Goal: Task Accomplishment & Management: Manage account settings

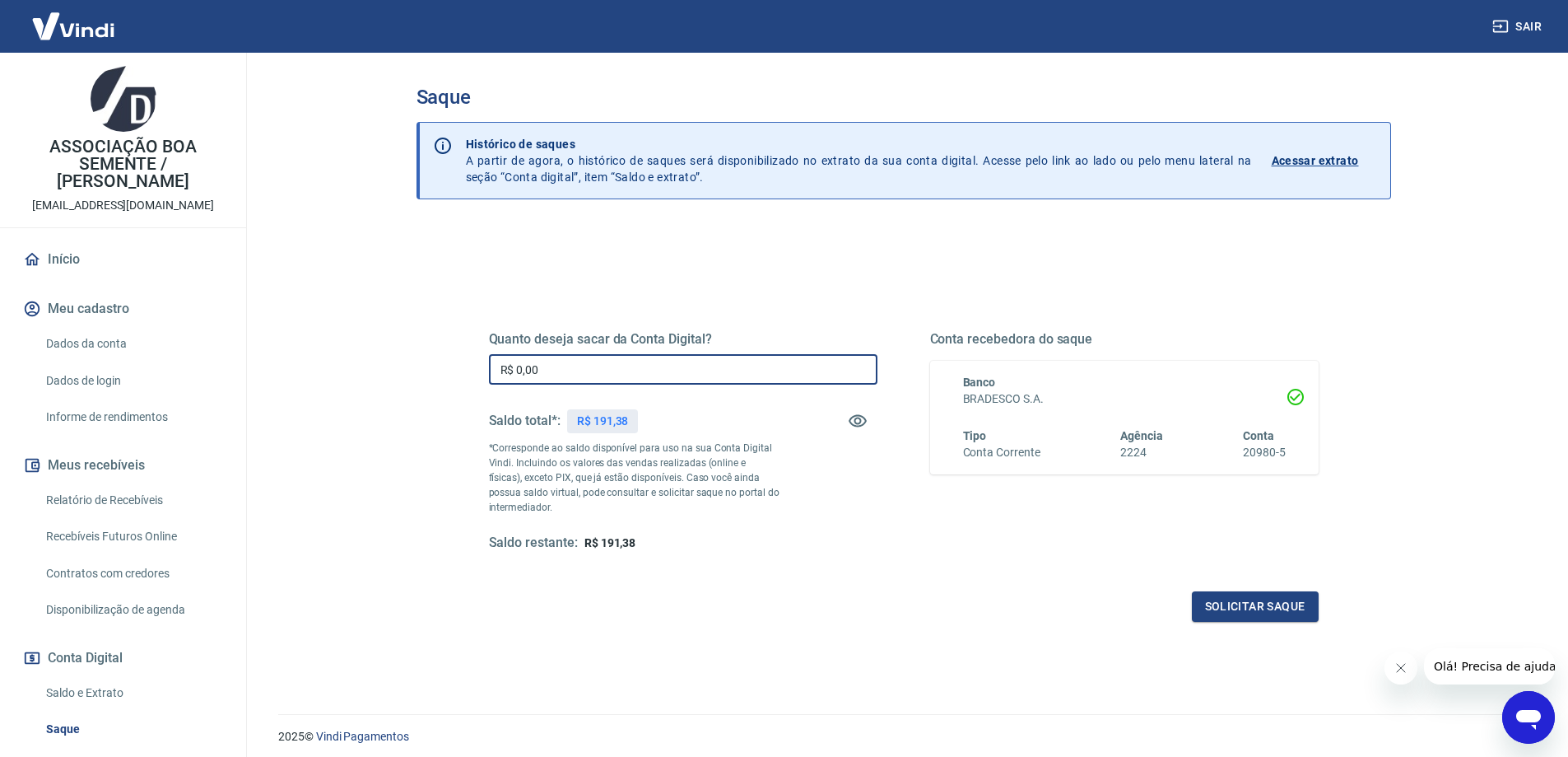
click at [563, 370] on input "R$ 0,00" at bounding box center [683, 369] width 388 height 31
type input "R$ 191,38"
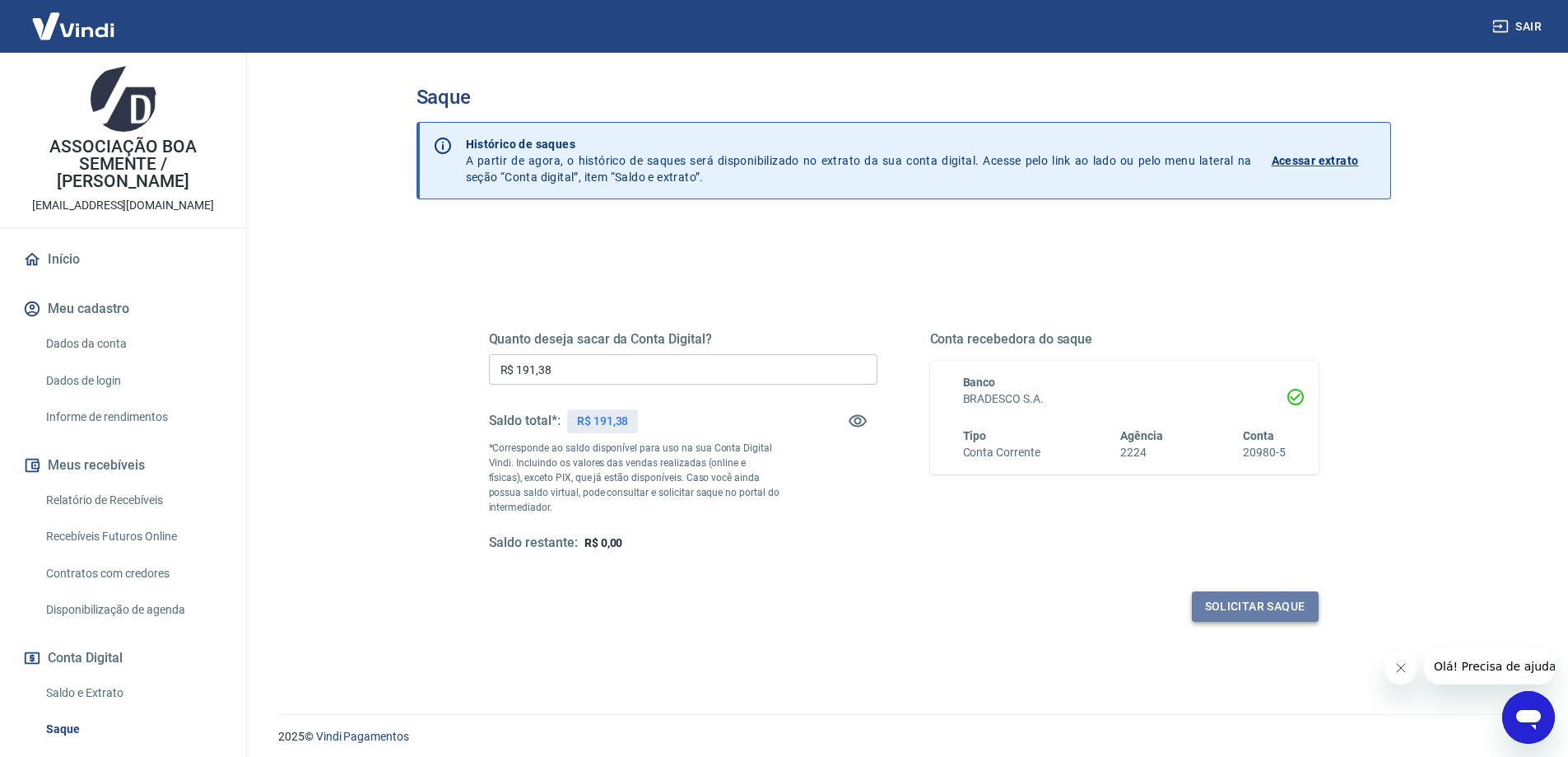
click at [1263, 606] on button "Solicitar saque" at bounding box center [1255, 607] width 127 height 31
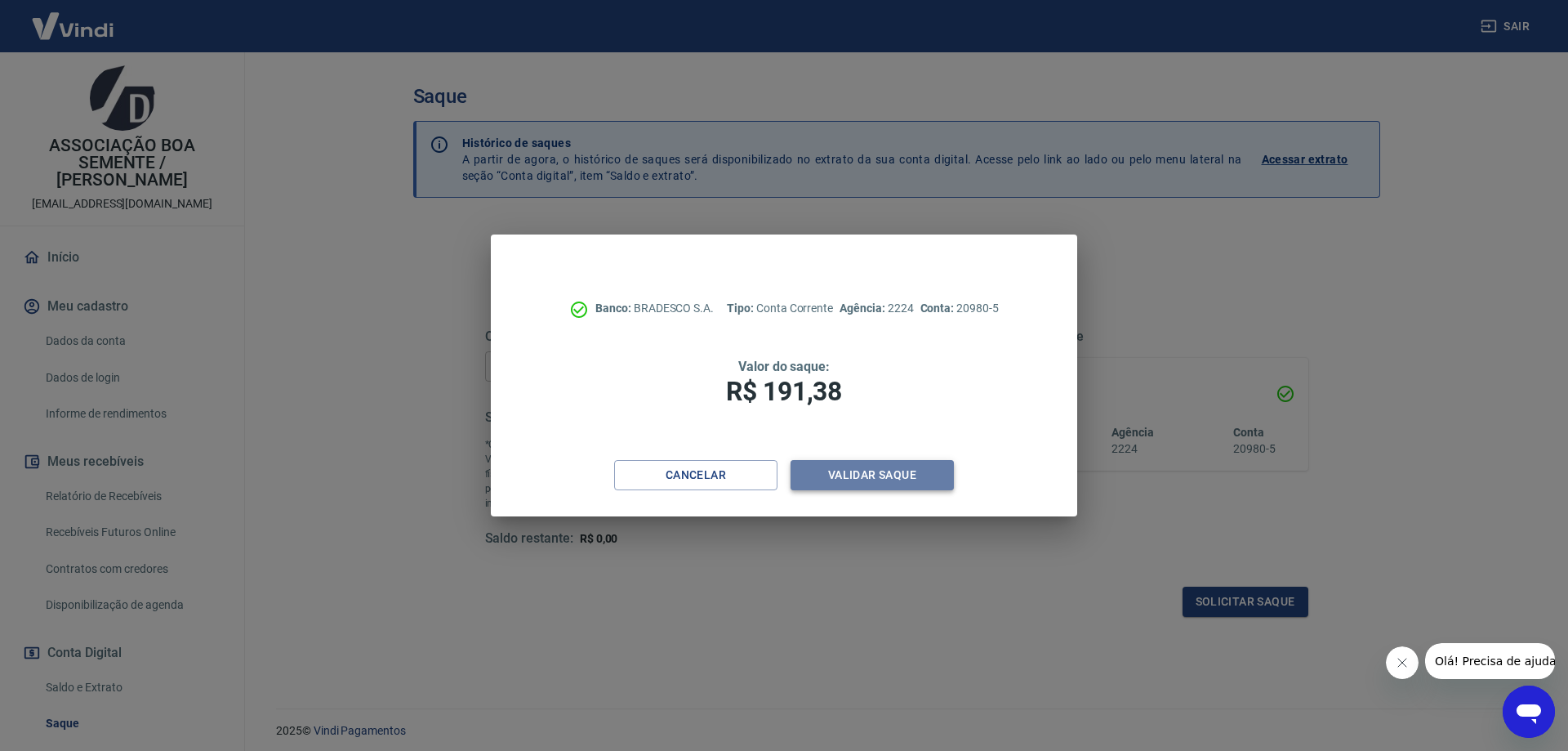
click at [871, 472] on button "Validar saque" at bounding box center [872, 475] width 163 height 30
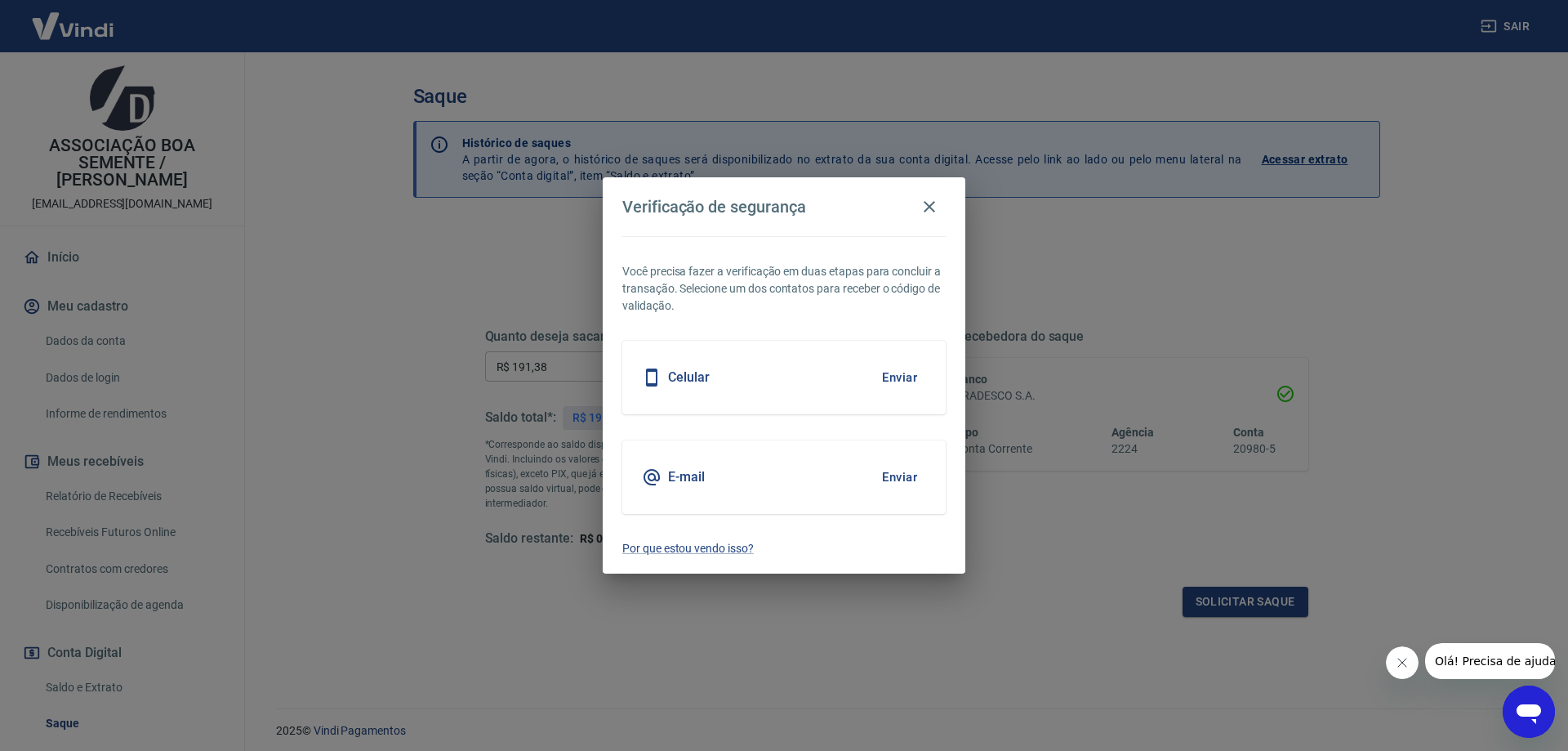
click at [901, 372] on button "Enviar" at bounding box center [900, 377] width 53 height 34
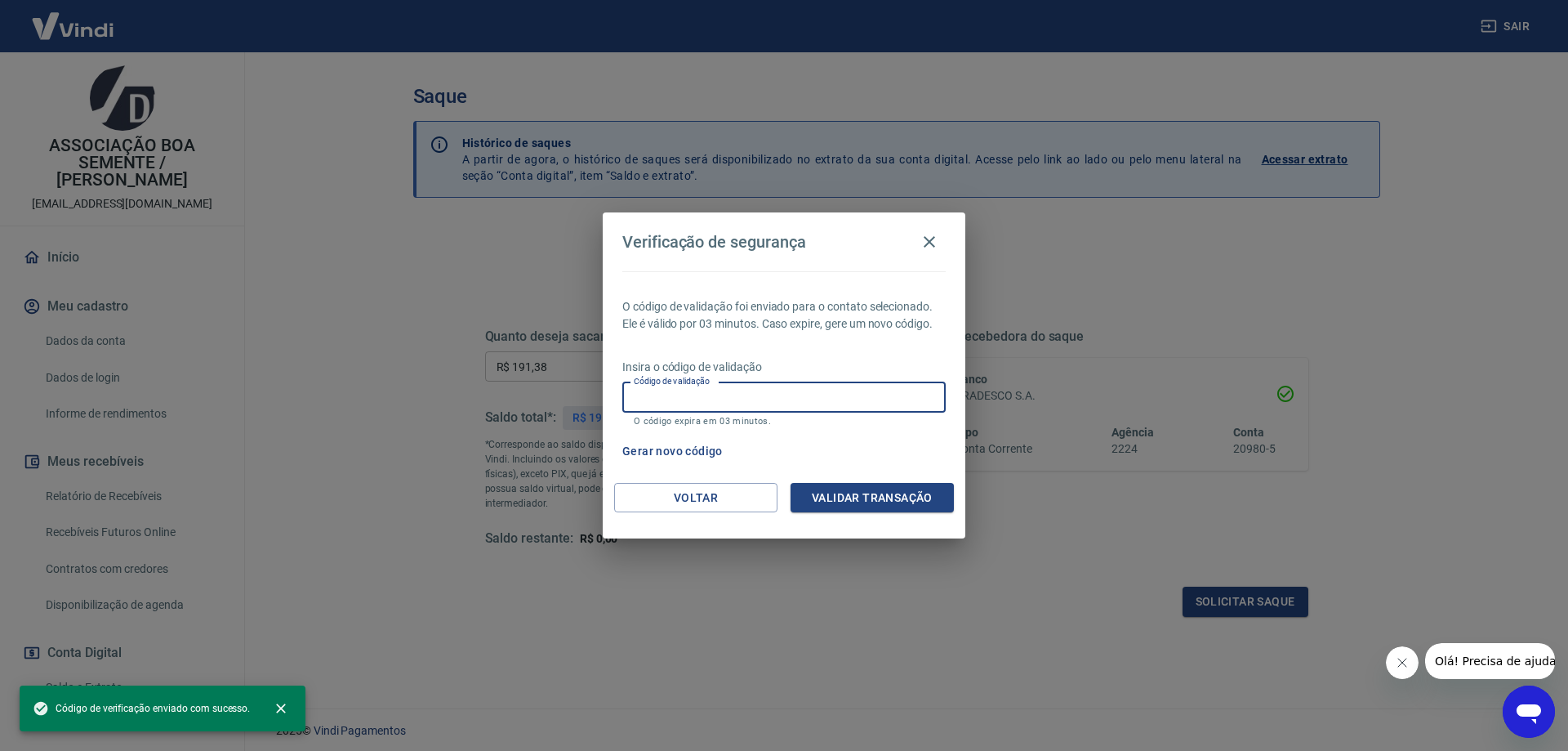
click at [686, 395] on input "Código de validação" at bounding box center [784, 397] width 323 height 30
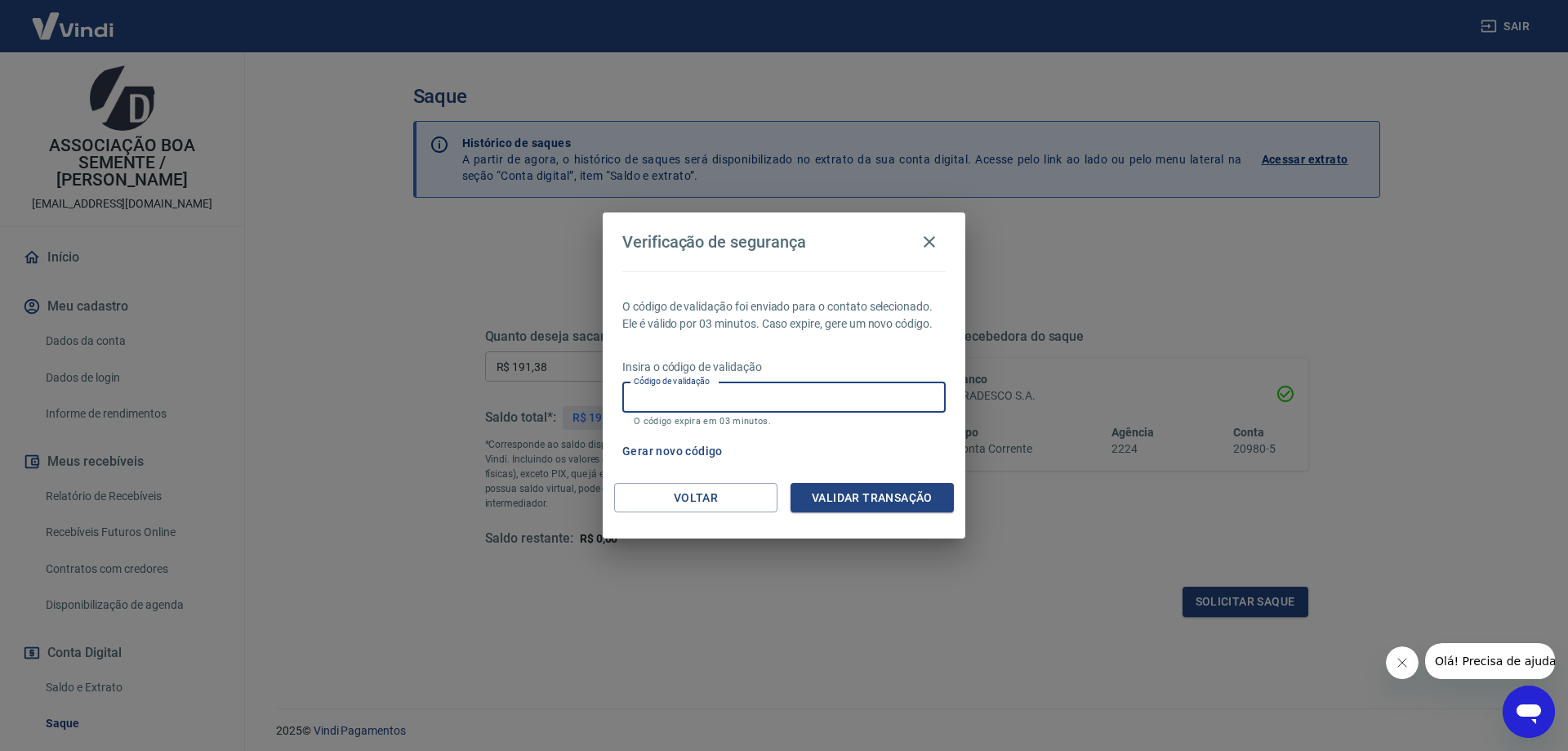
click at [720, 405] on input "Código de validação" at bounding box center [784, 397] width 323 height 30
click at [761, 398] on input "Código de validação" at bounding box center [784, 397] width 323 height 30
click at [761, 393] on input "Código de validação" at bounding box center [784, 397] width 323 height 30
click at [769, 400] on input "Código de validação" at bounding box center [784, 397] width 323 height 30
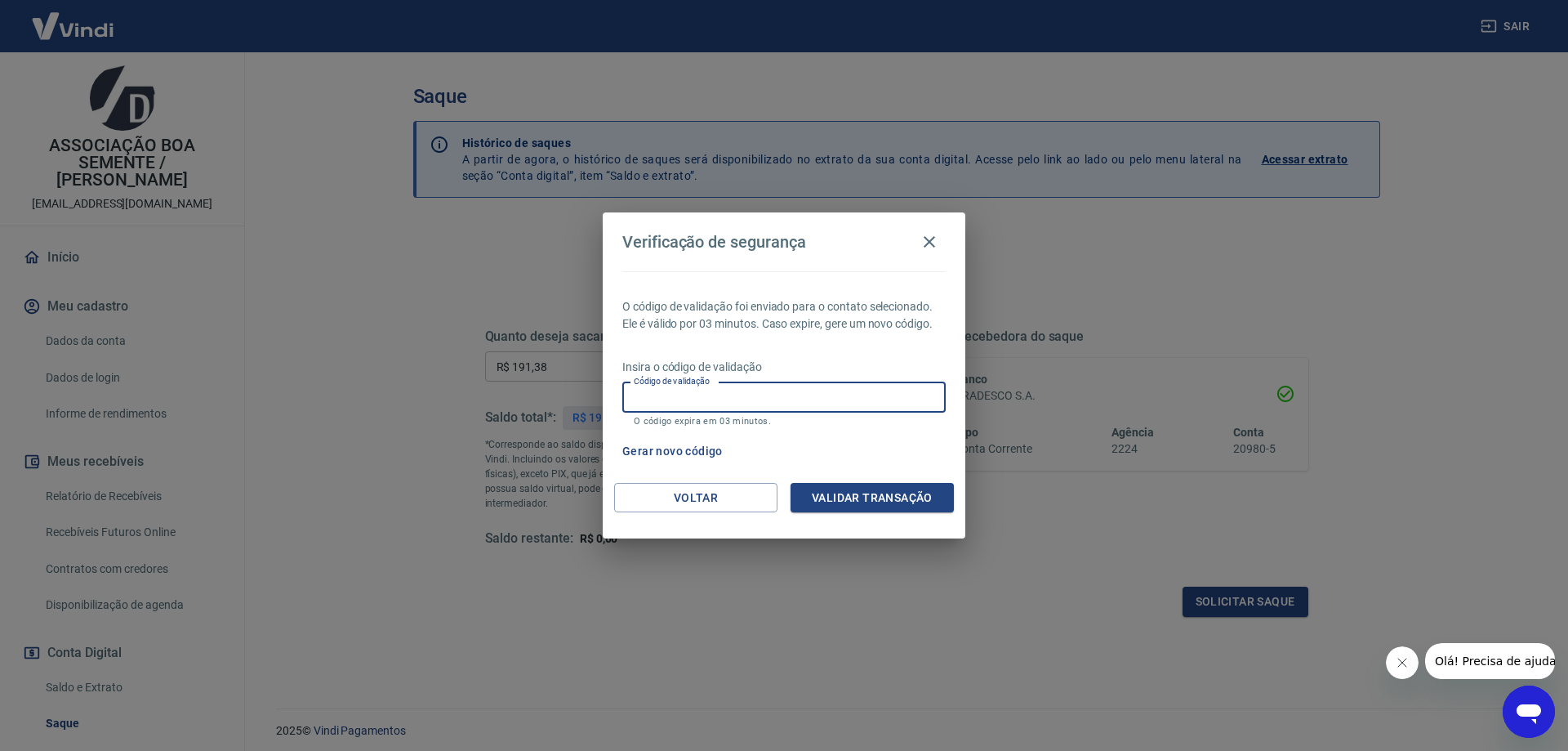
click at [769, 398] on input "Código de validação" at bounding box center [784, 397] width 323 height 30
click at [750, 387] on input "Código de validação" at bounding box center [784, 397] width 323 height 30
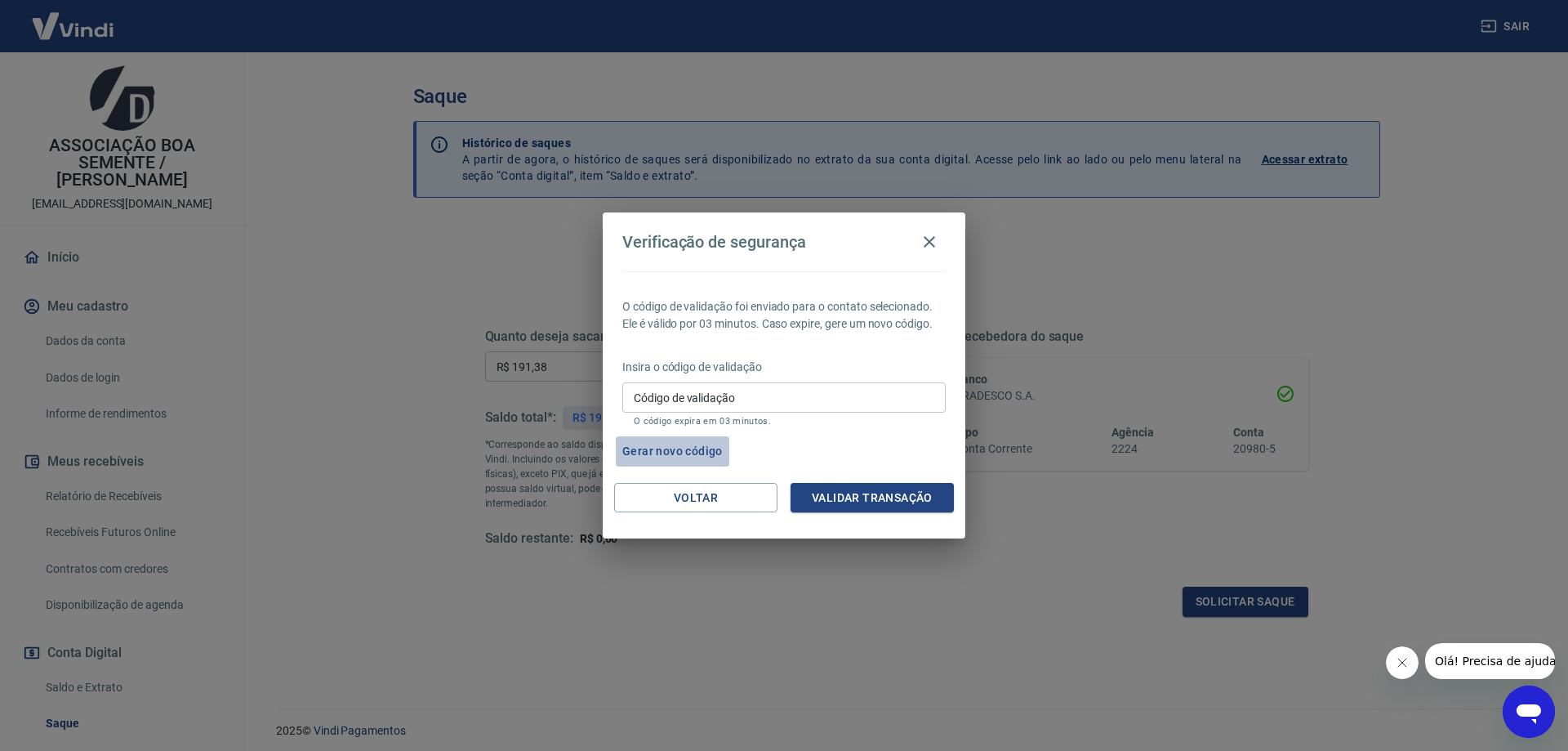
click at [691, 452] on button "Gerar novo código" at bounding box center [672, 451] width 113 height 30
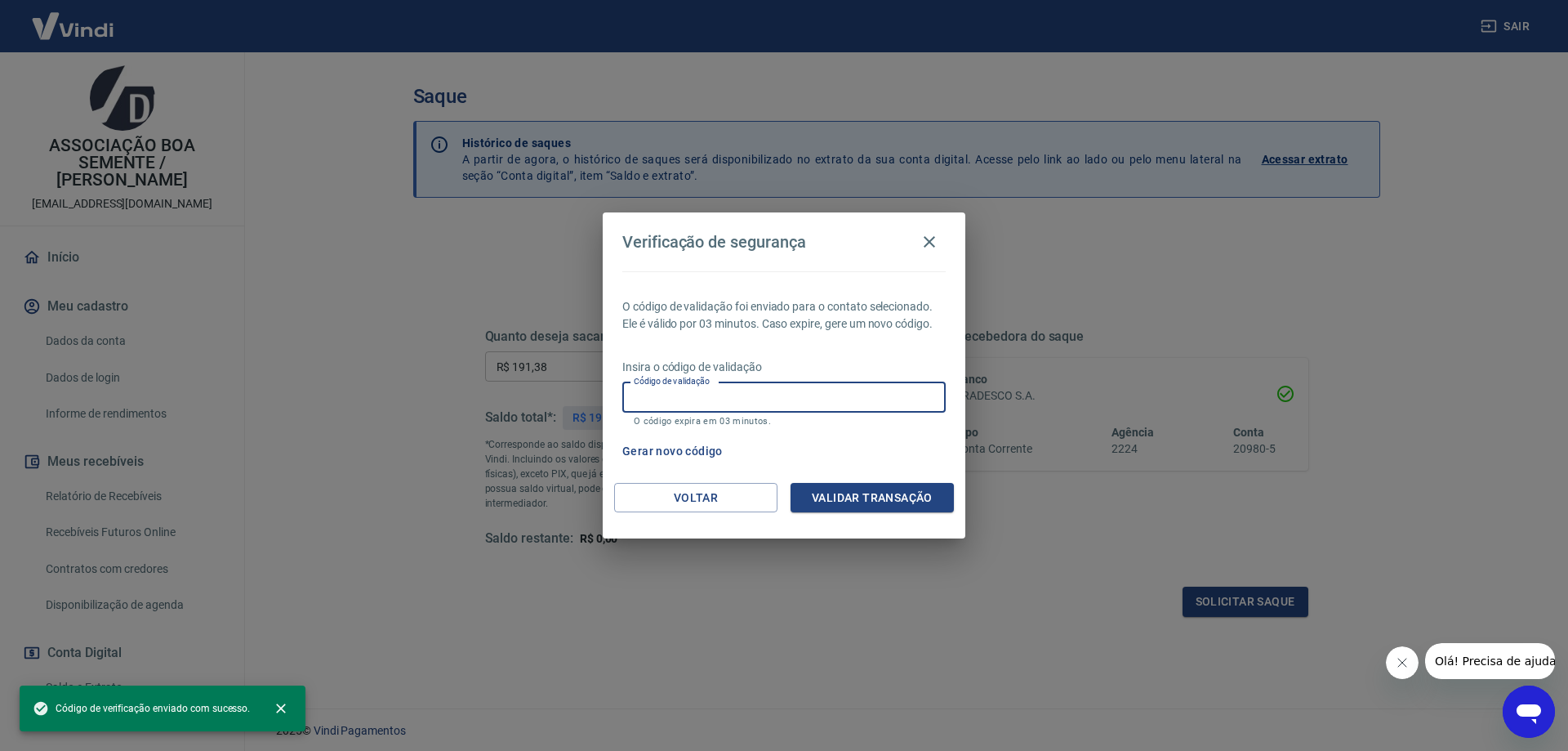
click at [677, 395] on input "Código de validação" at bounding box center [784, 397] width 323 height 30
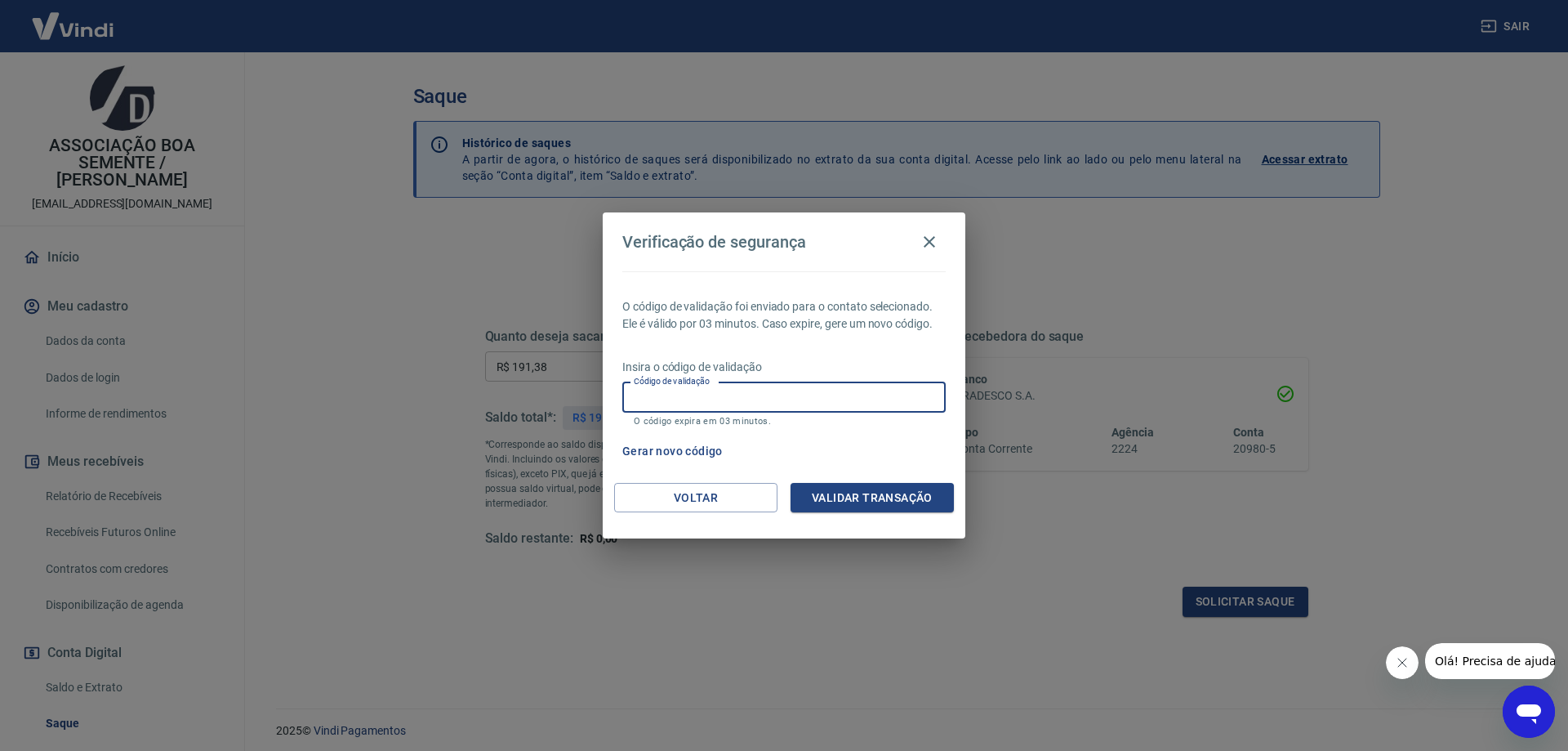
click at [677, 395] on input "Código de validação" at bounding box center [784, 397] width 323 height 30
click at [722, 495] on button "Voltar" at bounding box center [696, 498] width 163 height 30
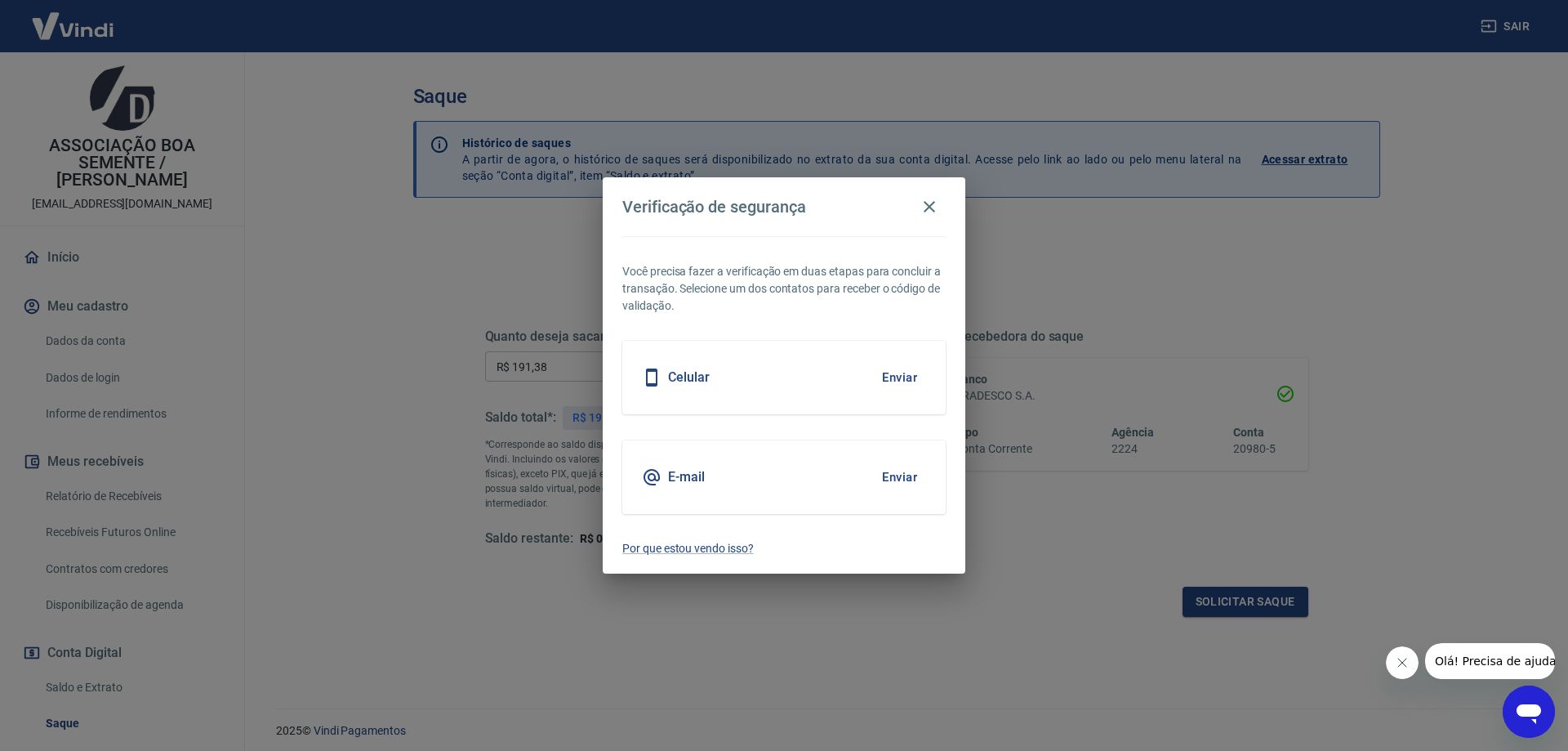
click at [902, 472] on button "Enviar" at bounding box center [900, 476] width 53 height 34
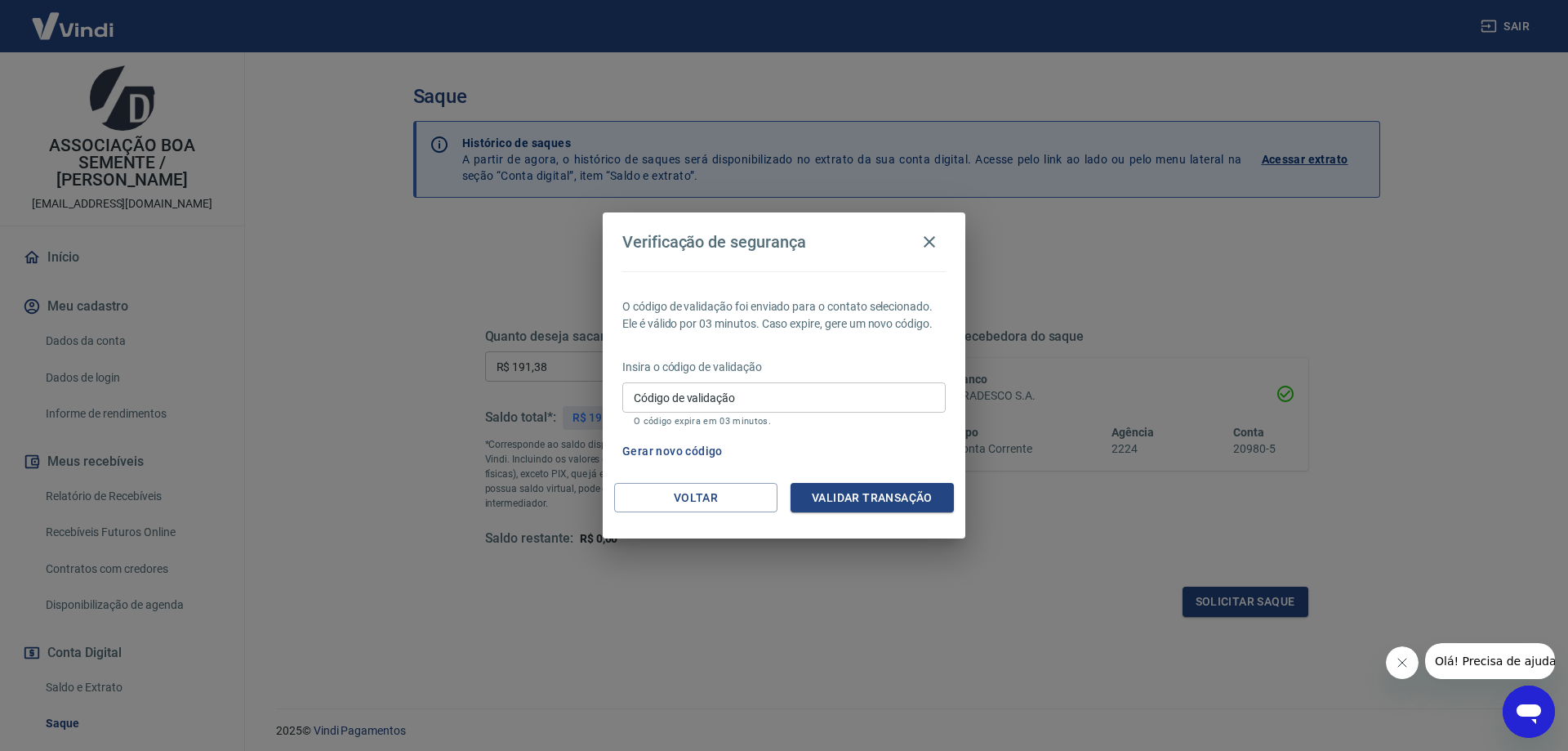
click at [687, 395] on input "Código de validação" at bounding box center [784, 397] width 323 height 30
type input "778875"
click at [899, 488] on button "Validar transação" at bounding box center [872, 498] width 163 height 30
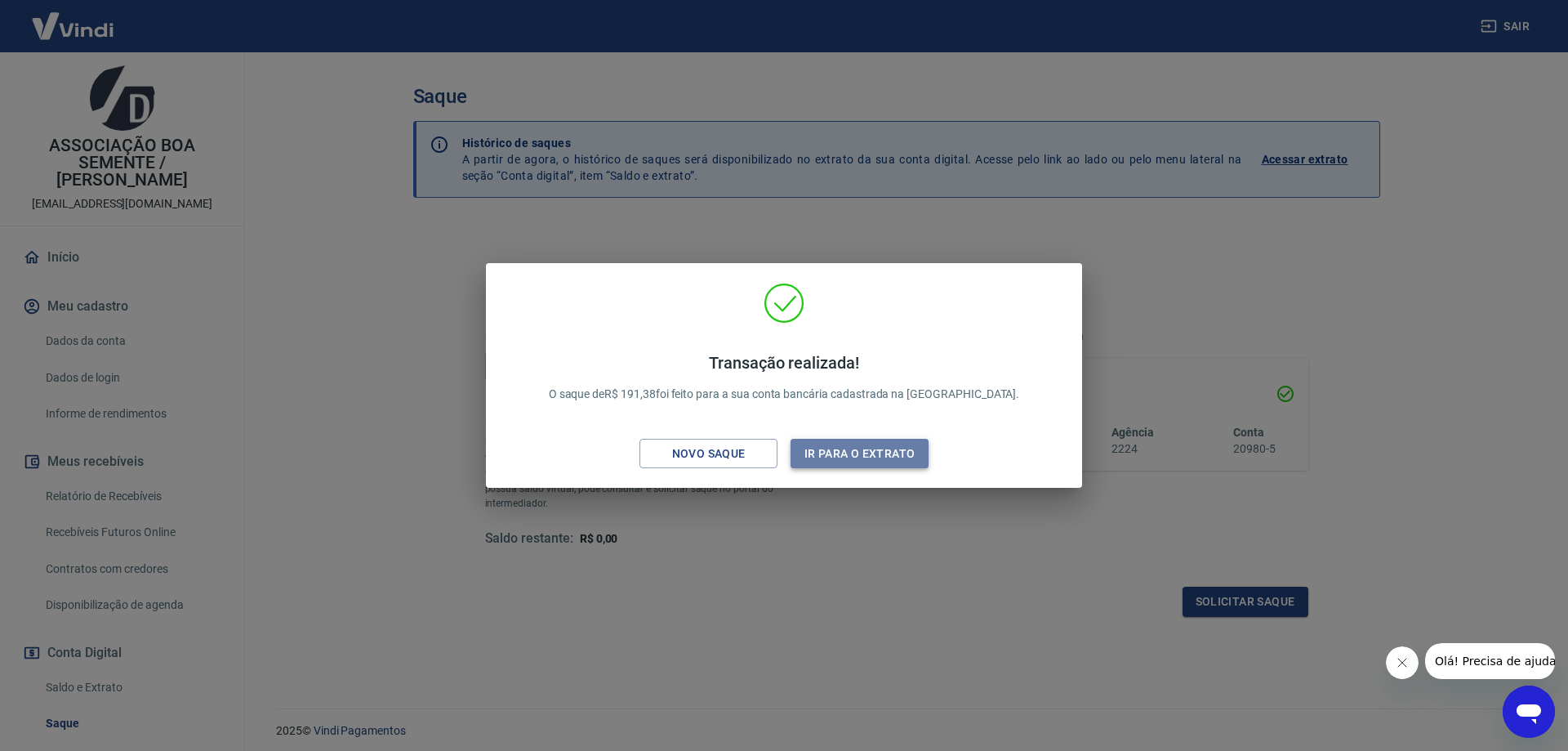
click at [825, 456] on button "Ir para o extrato" at bounding box center [860, 453] width 138 height 30
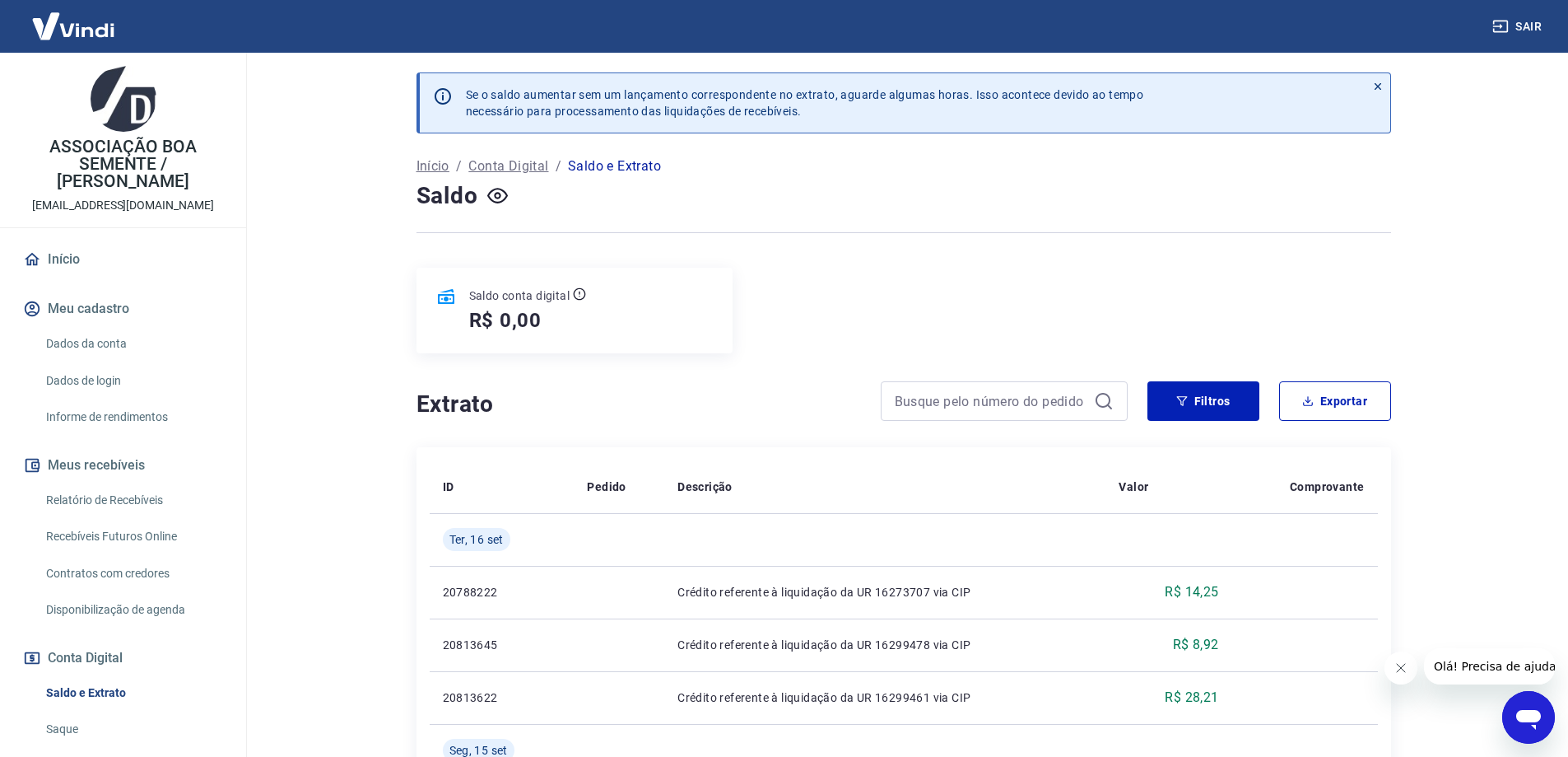
click at [127, 499] on link "Relatório de Recebíveis" at bounding box center [133, 500] width 187 height 33
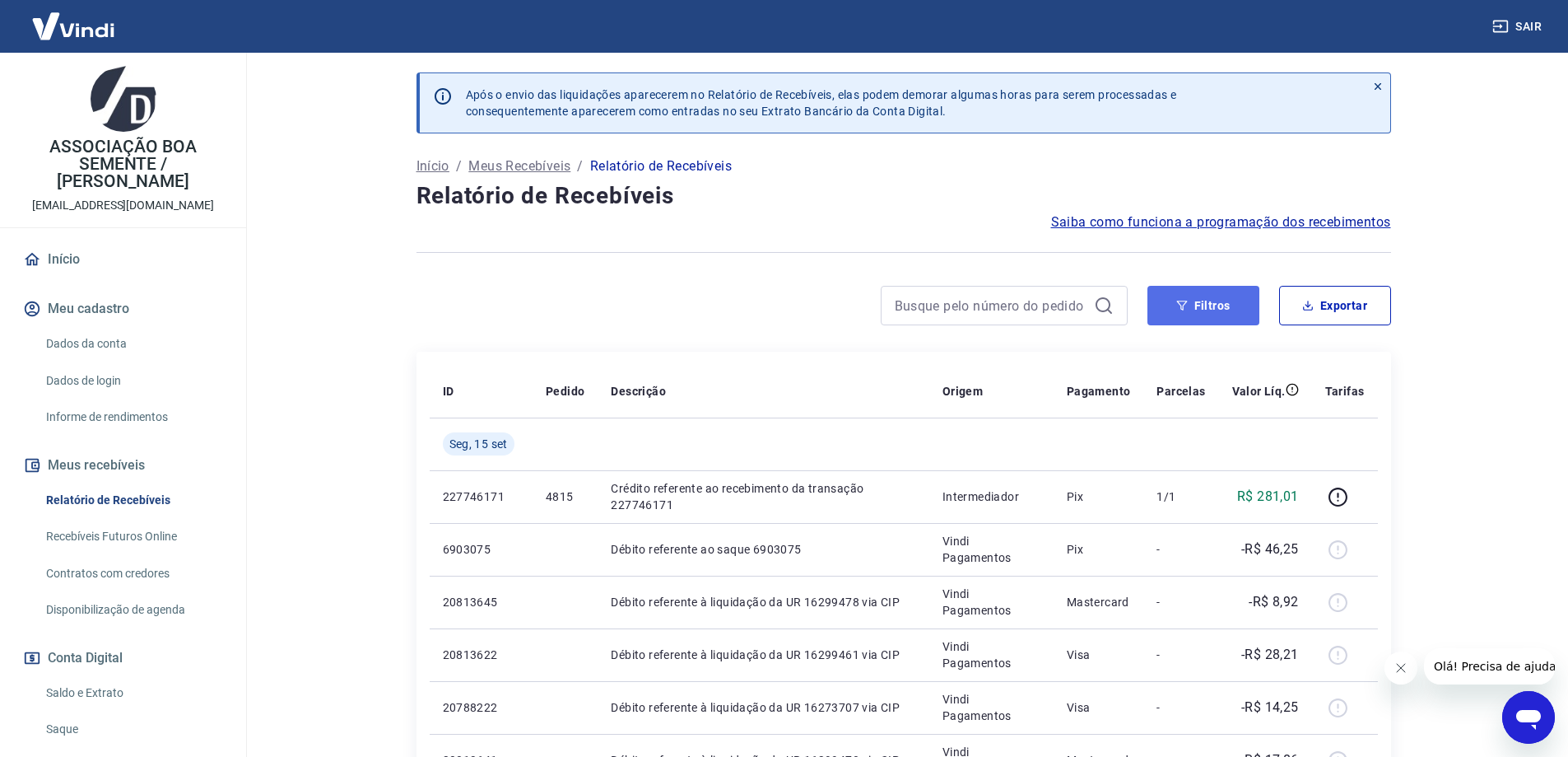
click at [1235, 303] on button "Filtros" at bounding box center [1203, 306] width 112 height 40
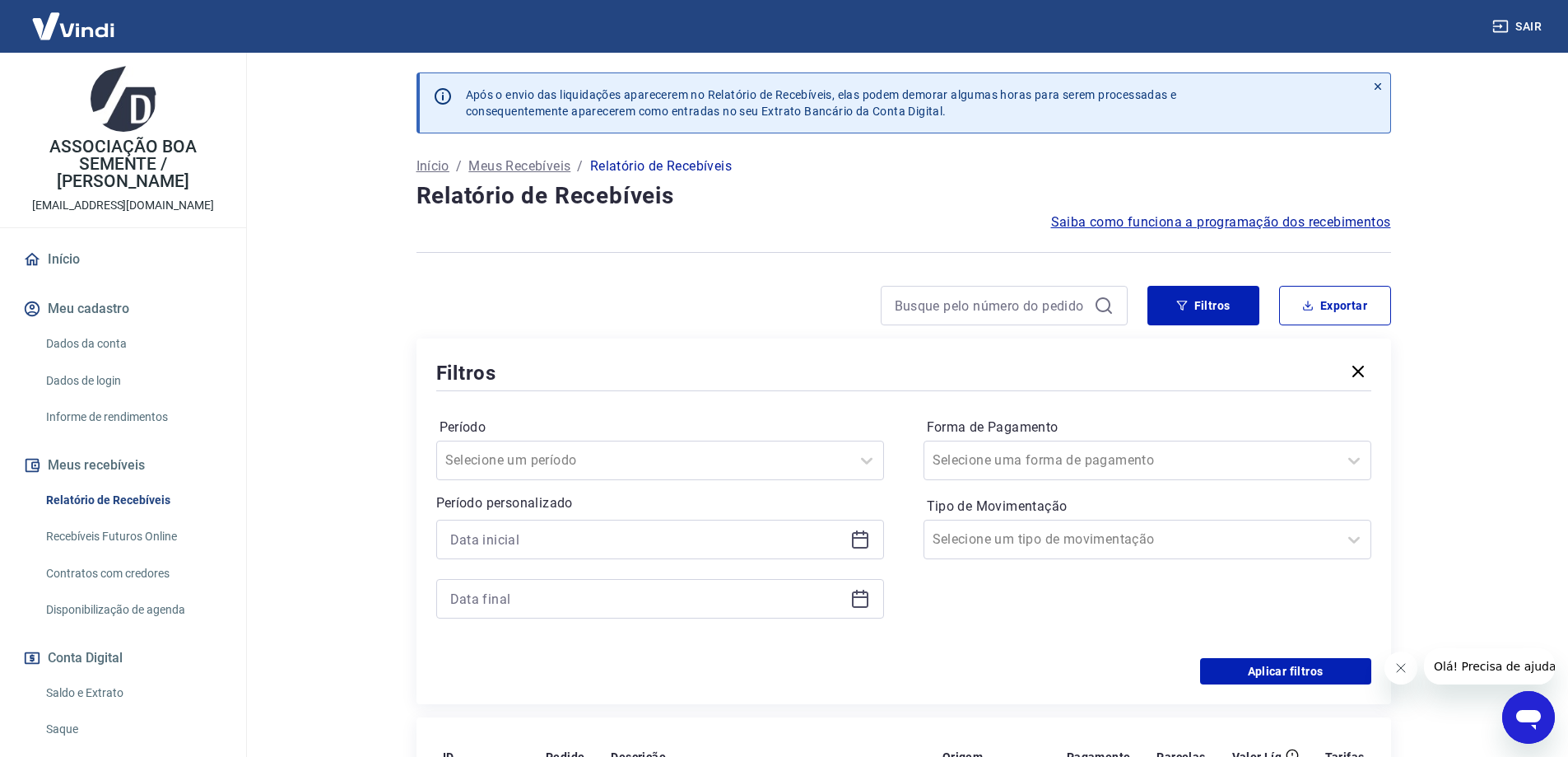
click at [859, 546] on icon at bounding box center [860, 539] width 19 height 20
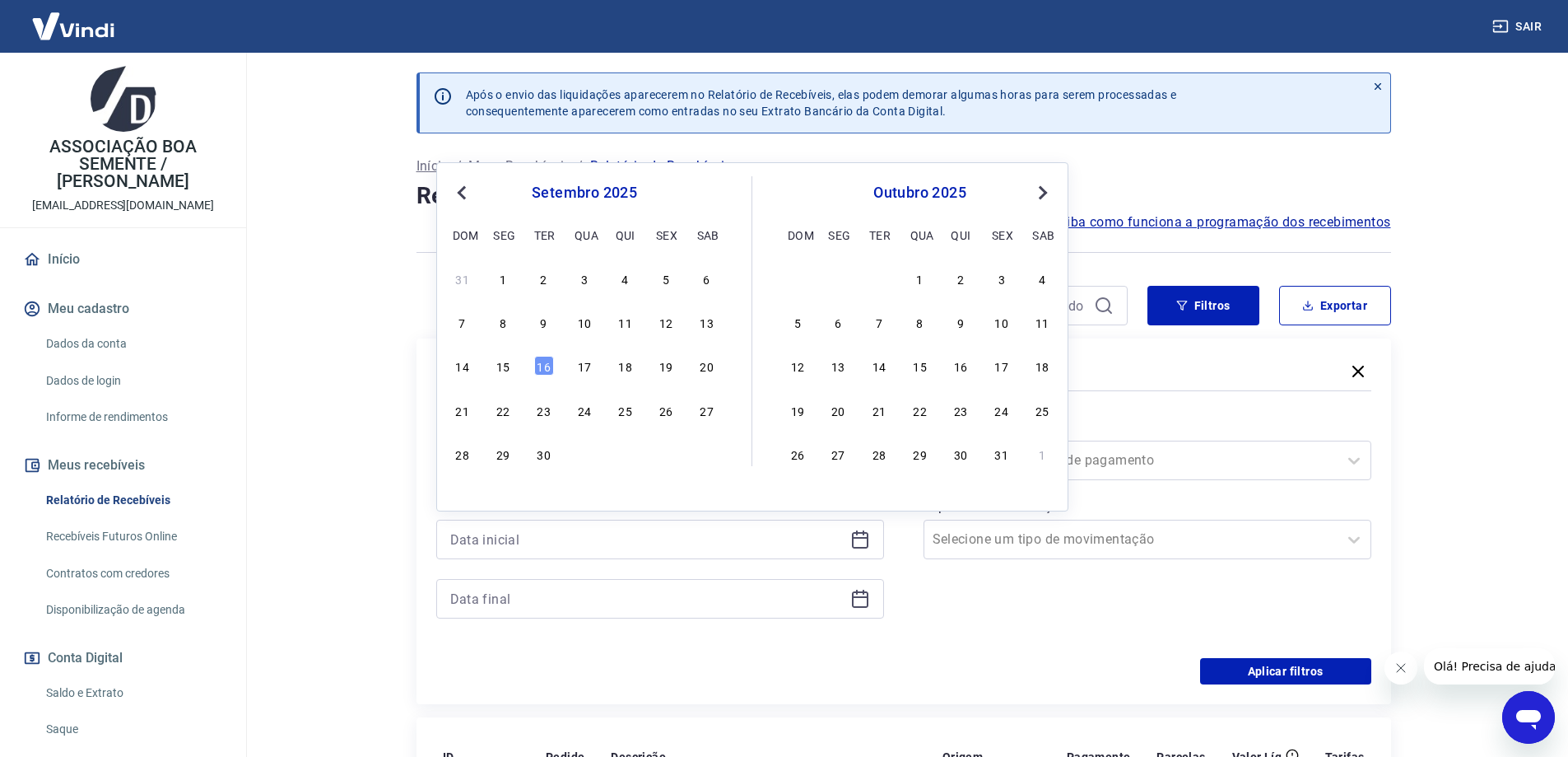
drag, startPoint x: 696, startPoint y: 415, endPoint x: 726, endPoint y: 405, distance: 31.6
click at [697, 415] on div "27" at bounding box center [706, 410] width 19 height 20
type input "[DATE]"
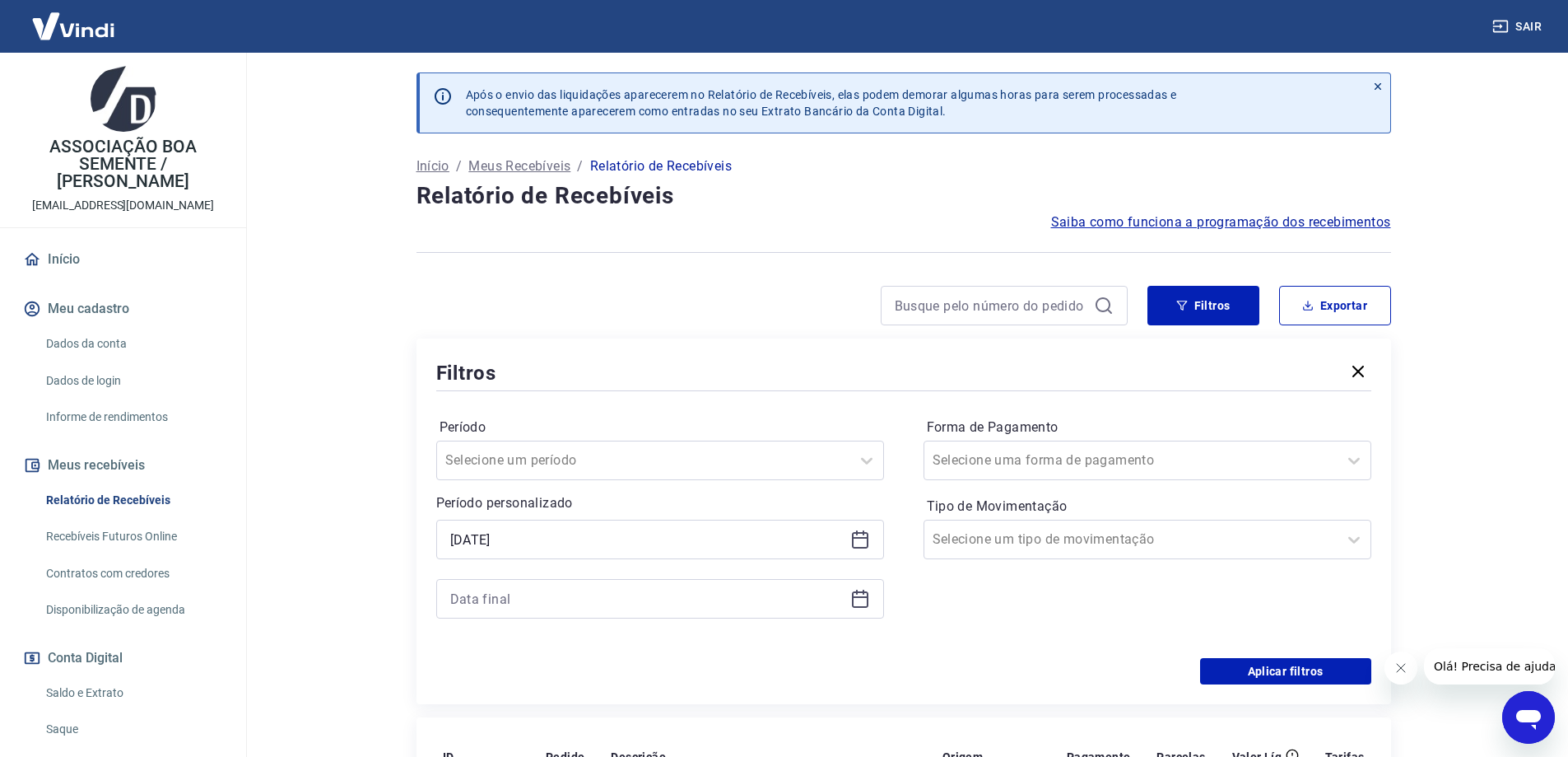
click at [864, 600] on icon at bounding box center [860, 598] width 19 height 20
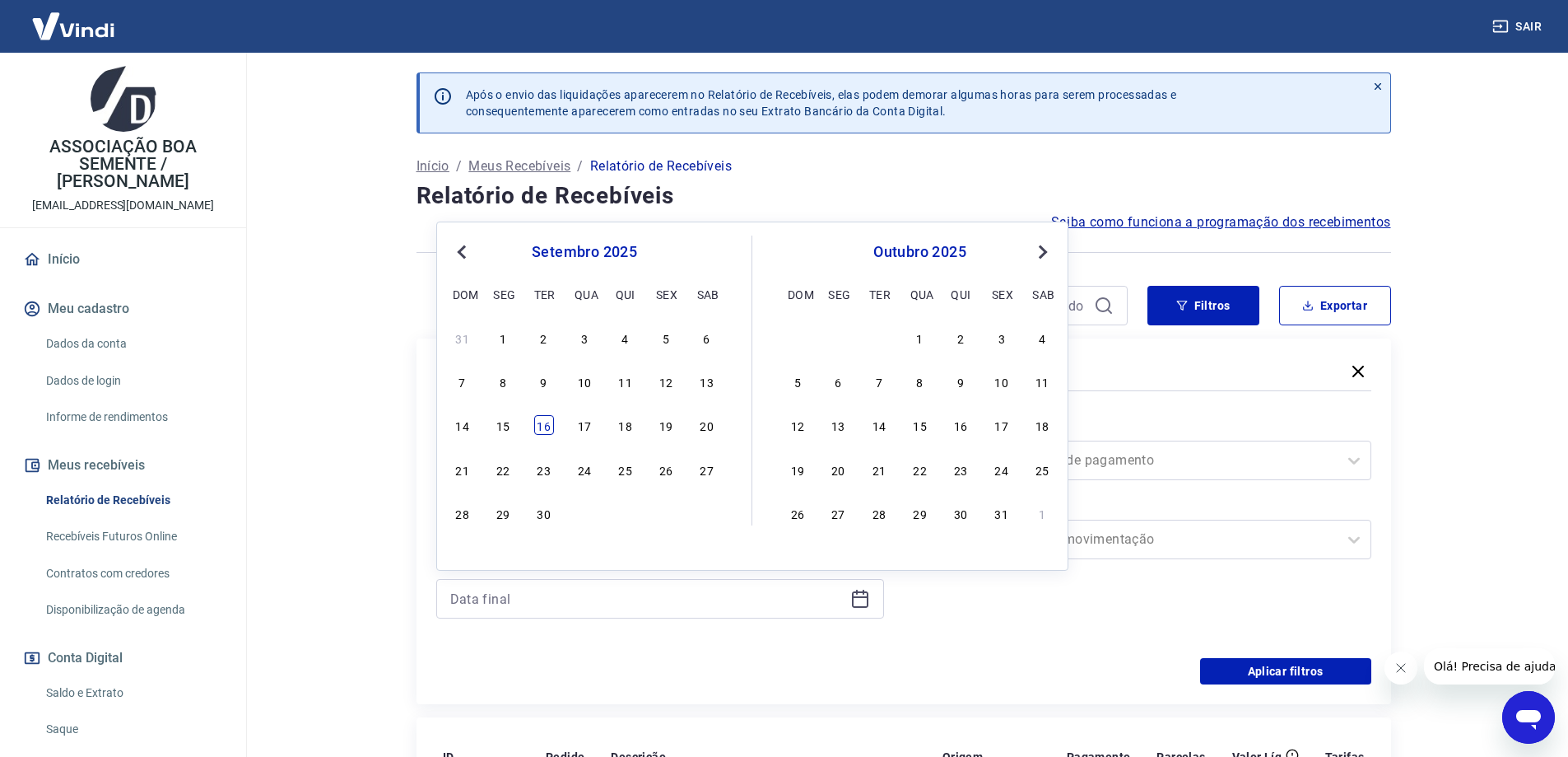
click at [548, 425] on div "16" at bounding box center [543, 424] width 19 height 20
type input "[DATE]"
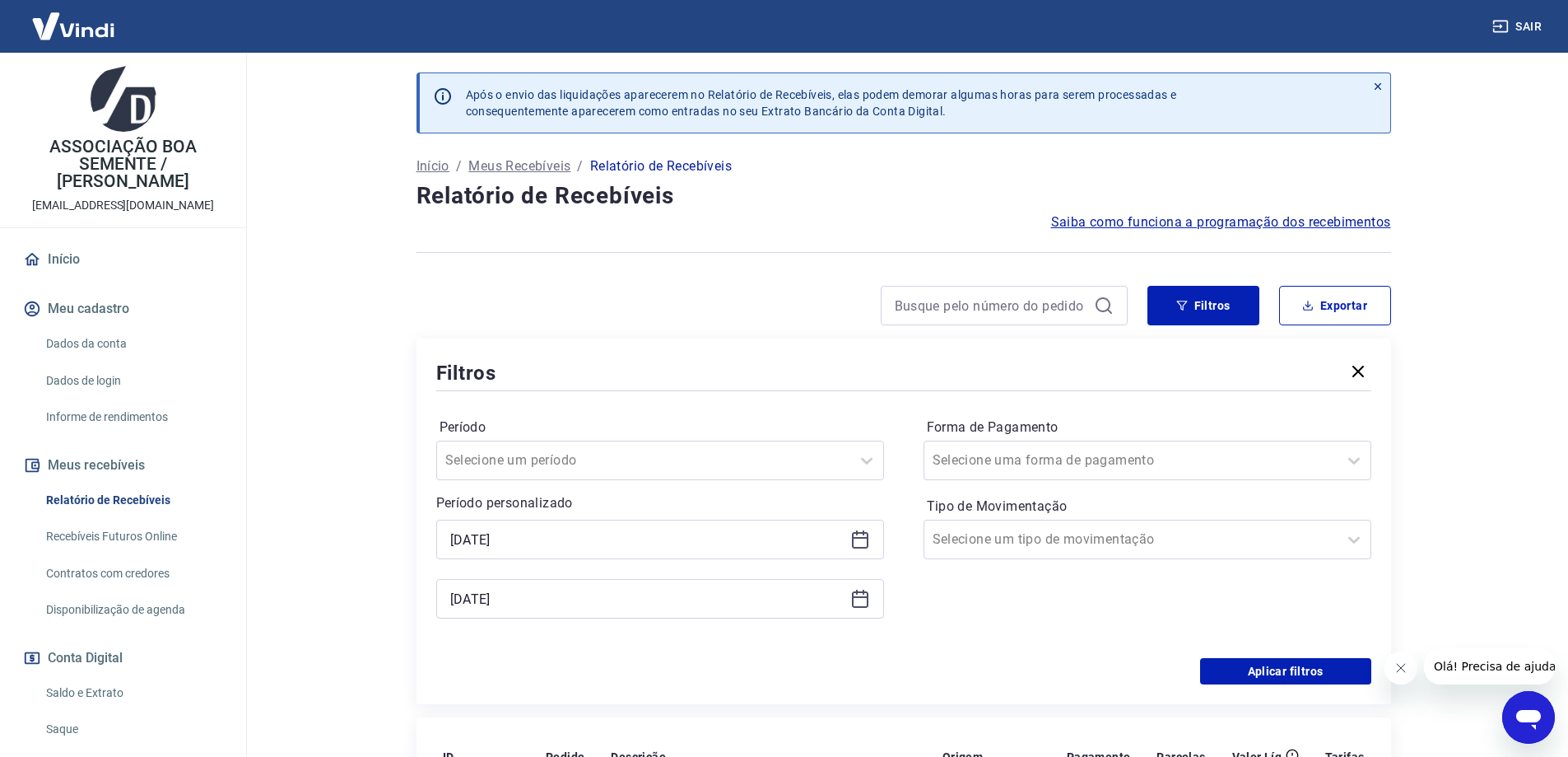
click at [864, 540] on icon at bounding box center [860, 539] width 19 height 20
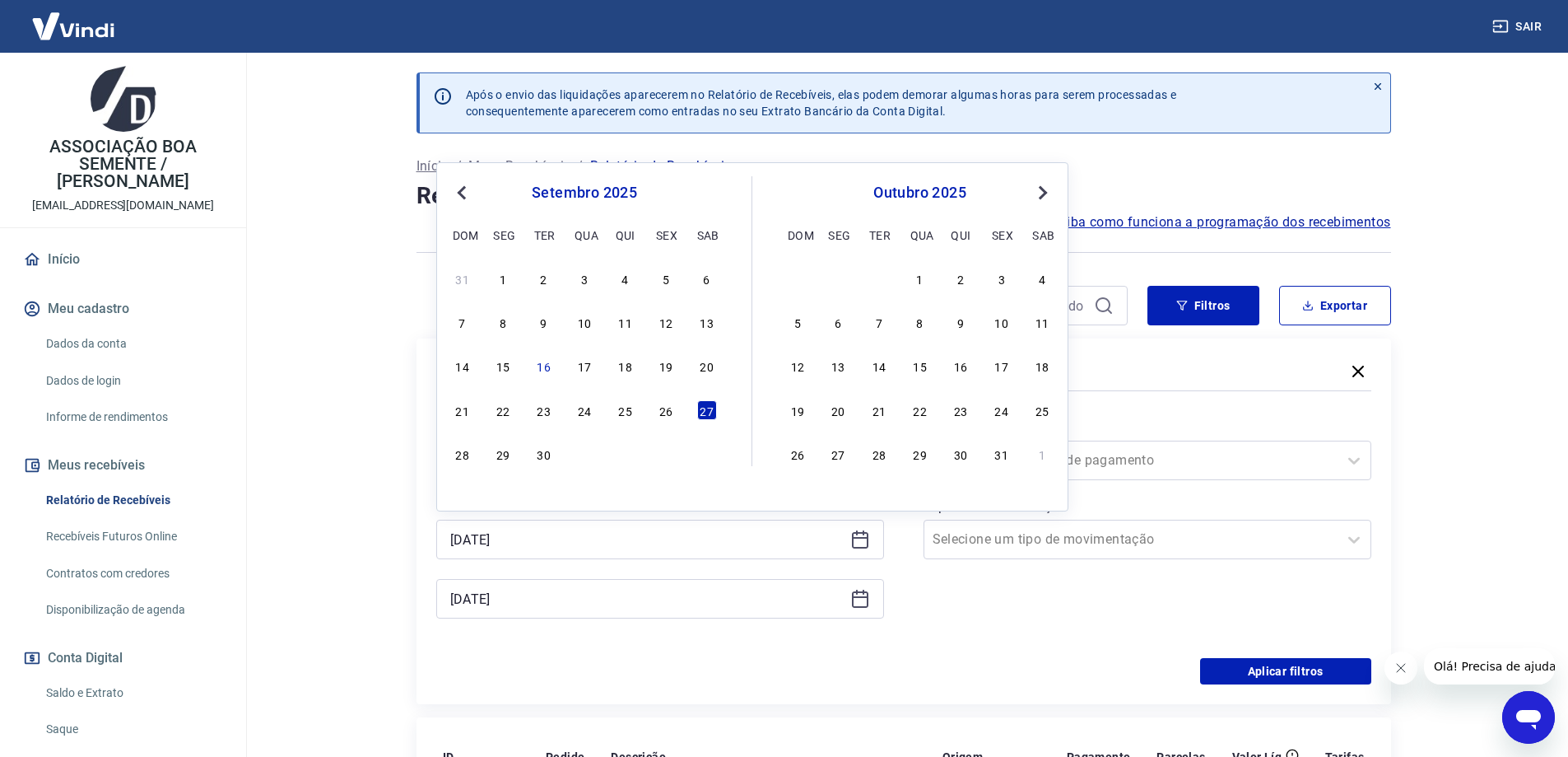
click at [463, 191] on span "Previous Month" at bounding box center [463, 192] width 0 height 19
click at [544, 457] on div "26" at bounding box center [543, 453] width 19 height 20
type input "[DATE]"
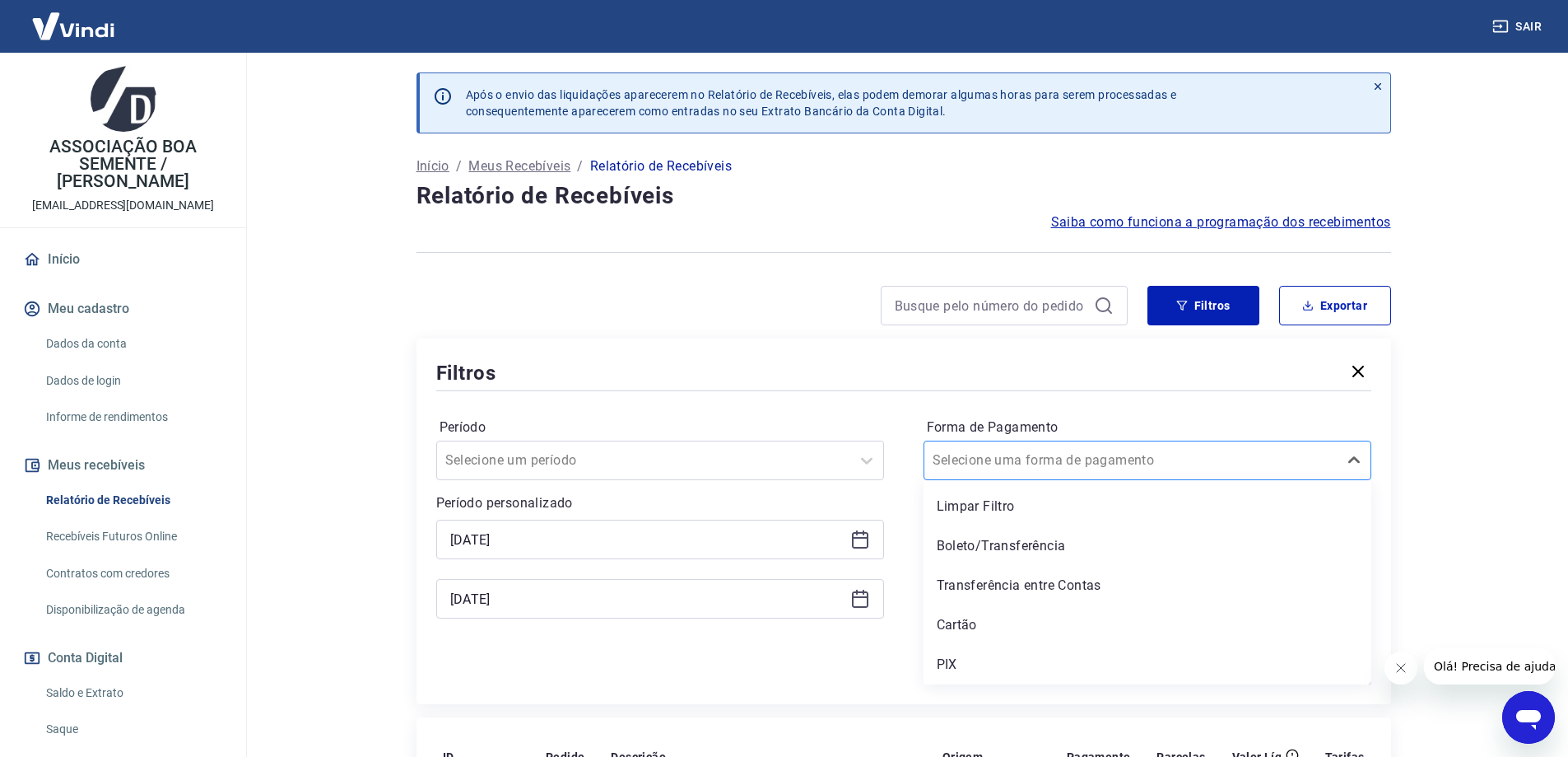
click at [1215, 453] on div at bounding box center [1130, 460] width 396 height 23
click at [949, 625] on div "Cartão" at bounding box center [1147, 624] width 447 height 33
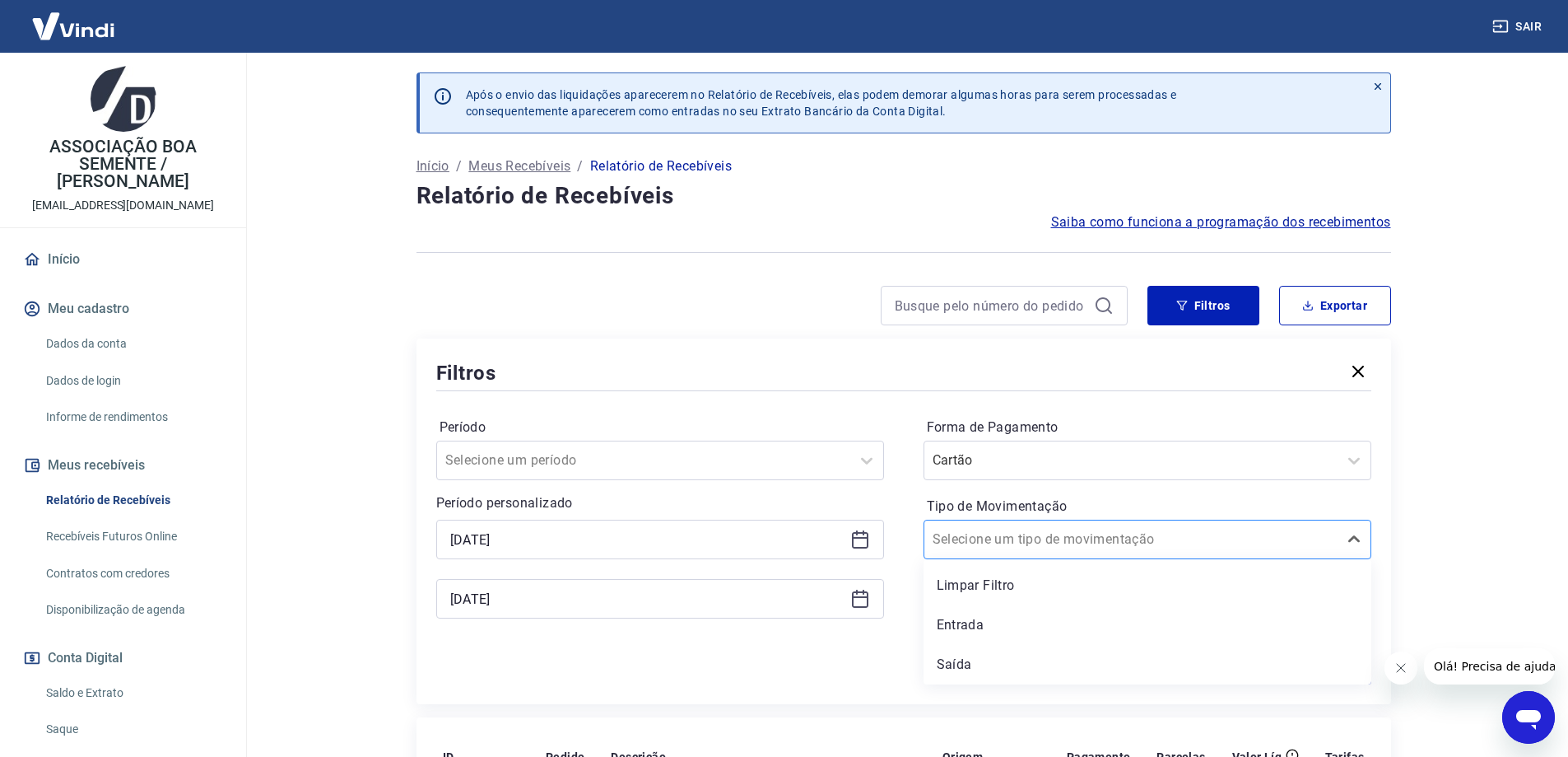
click at [1048, 541] on input "Tipo de Movimentação" at bounding box center [1015, 539] width 166 height 20
click at [968, 626] on div "Entrada" at bounding box center [1147, 624] width 447 height 33
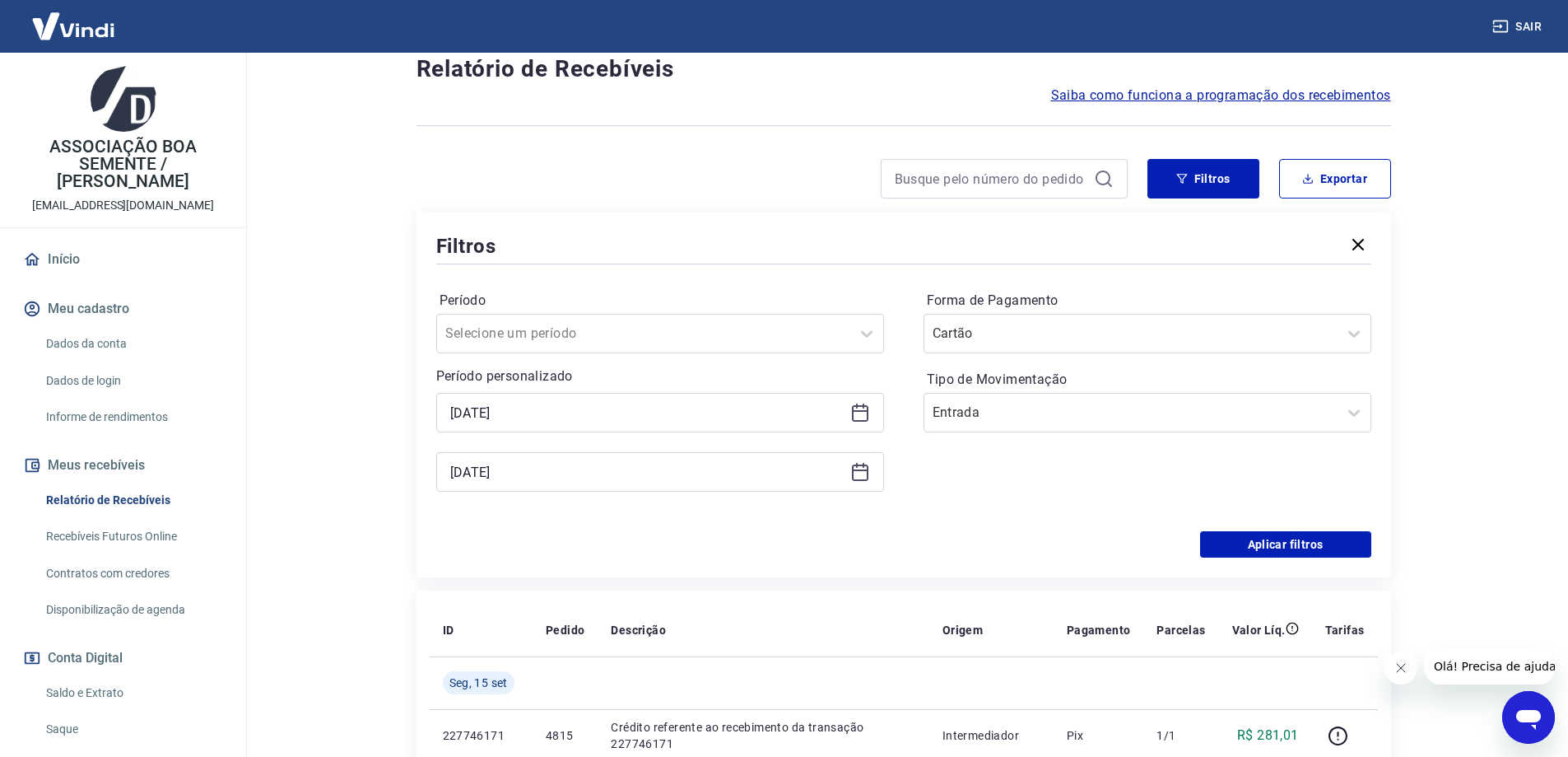
scroll to position [330, 0]
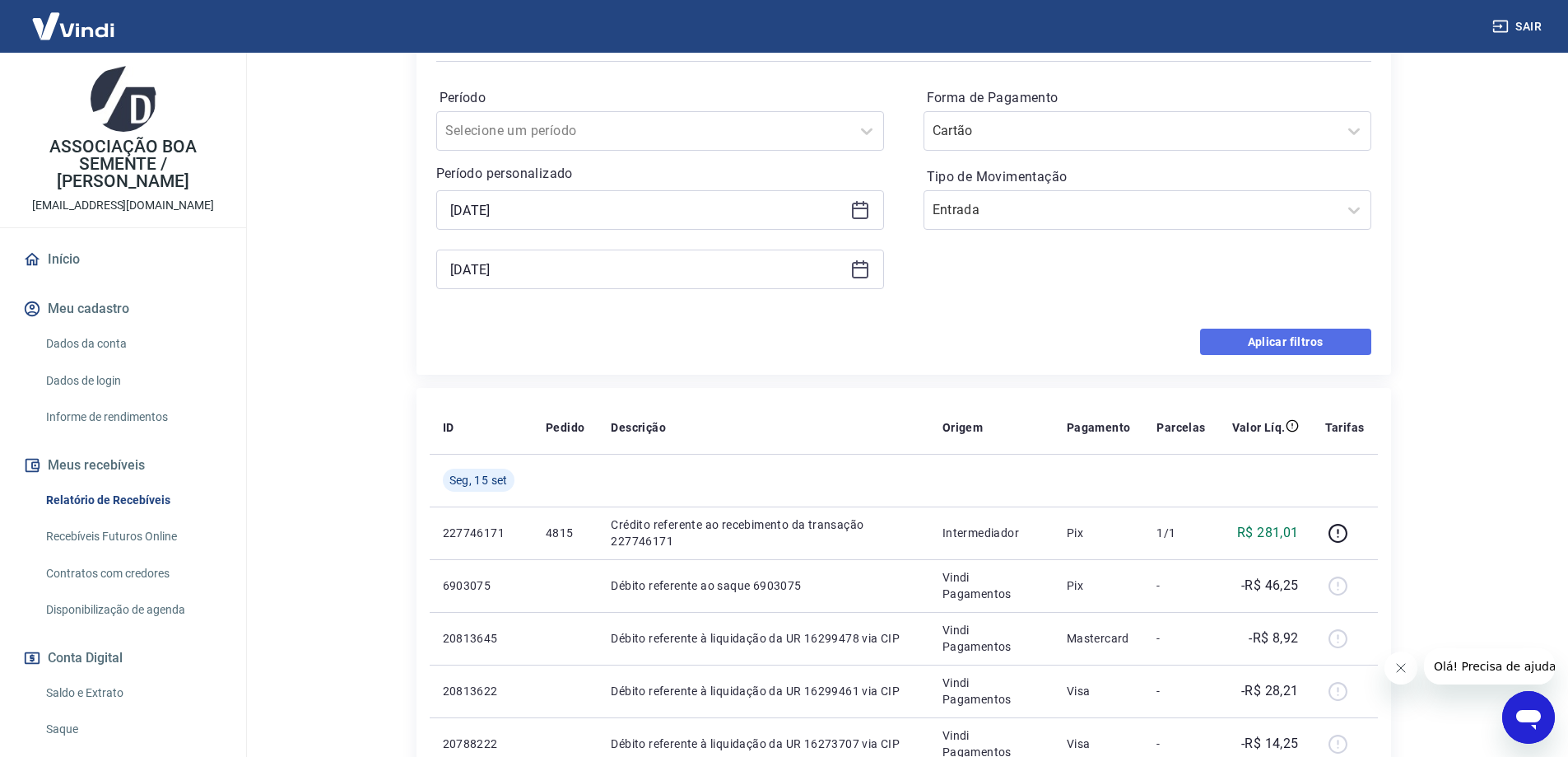
click at [1291, 342] on button "Aplicar filtros" at bounding box center [1286, 342] width 171 height 26
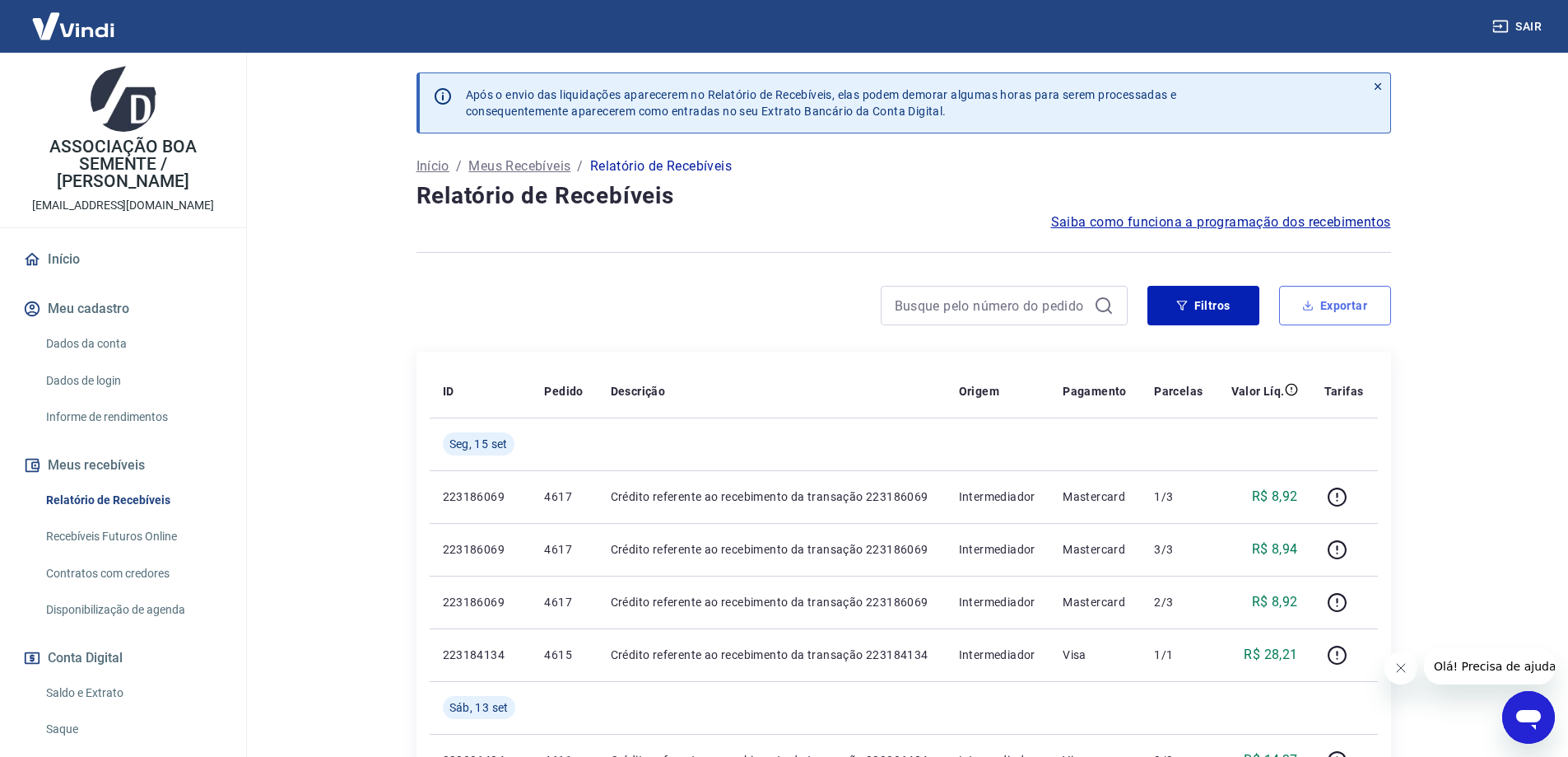
click at [1336, 308] on button "Exportar" at bounding box center [1335, 306] width 112 height 40
type input "[DATE]"
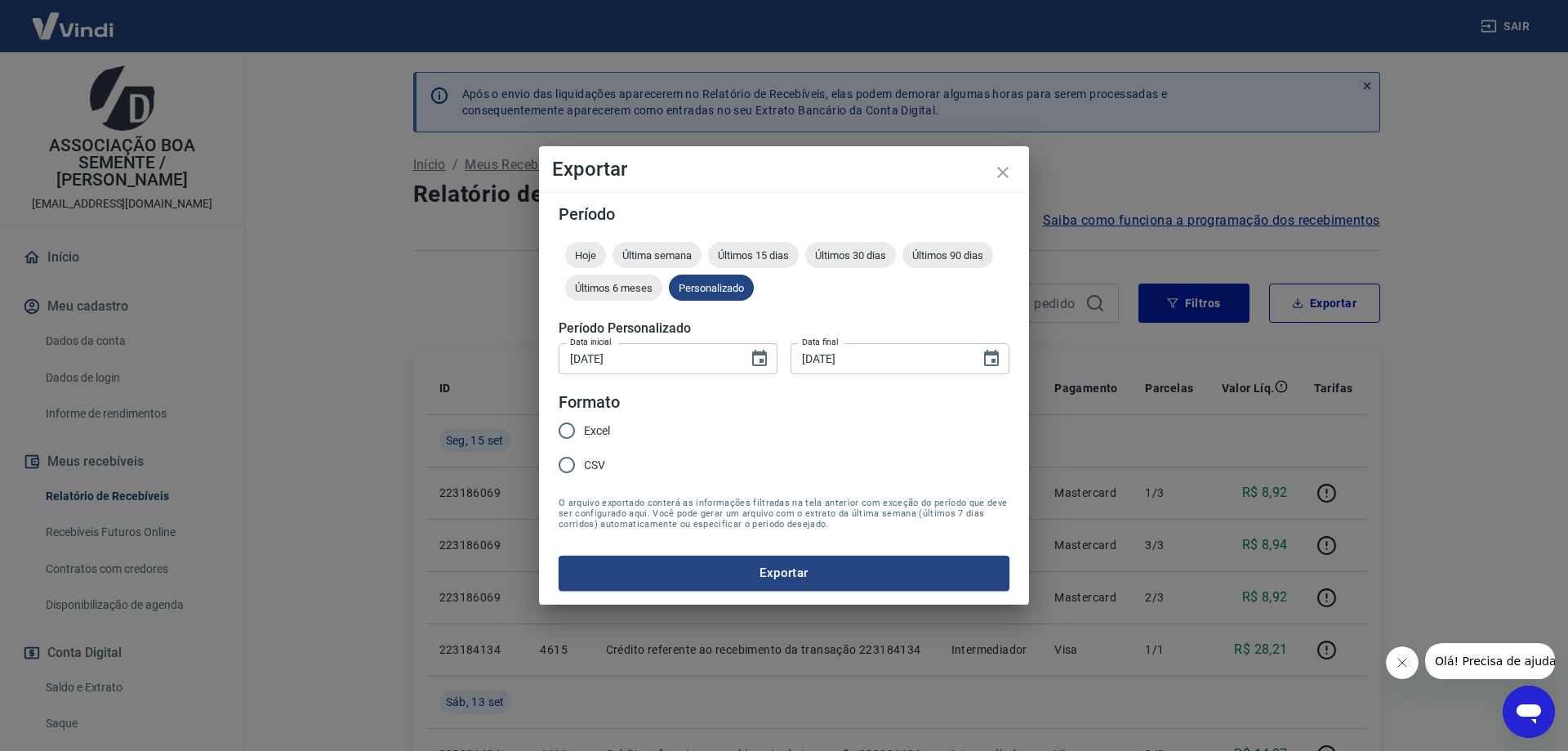
click at [567, 431] on input "Excel" at bounding box center [567, 430] width 34 height 34
radio input "true"
click at [776, 580] on button "Exportar" at bounding box center [783, 572] width 451 height 34
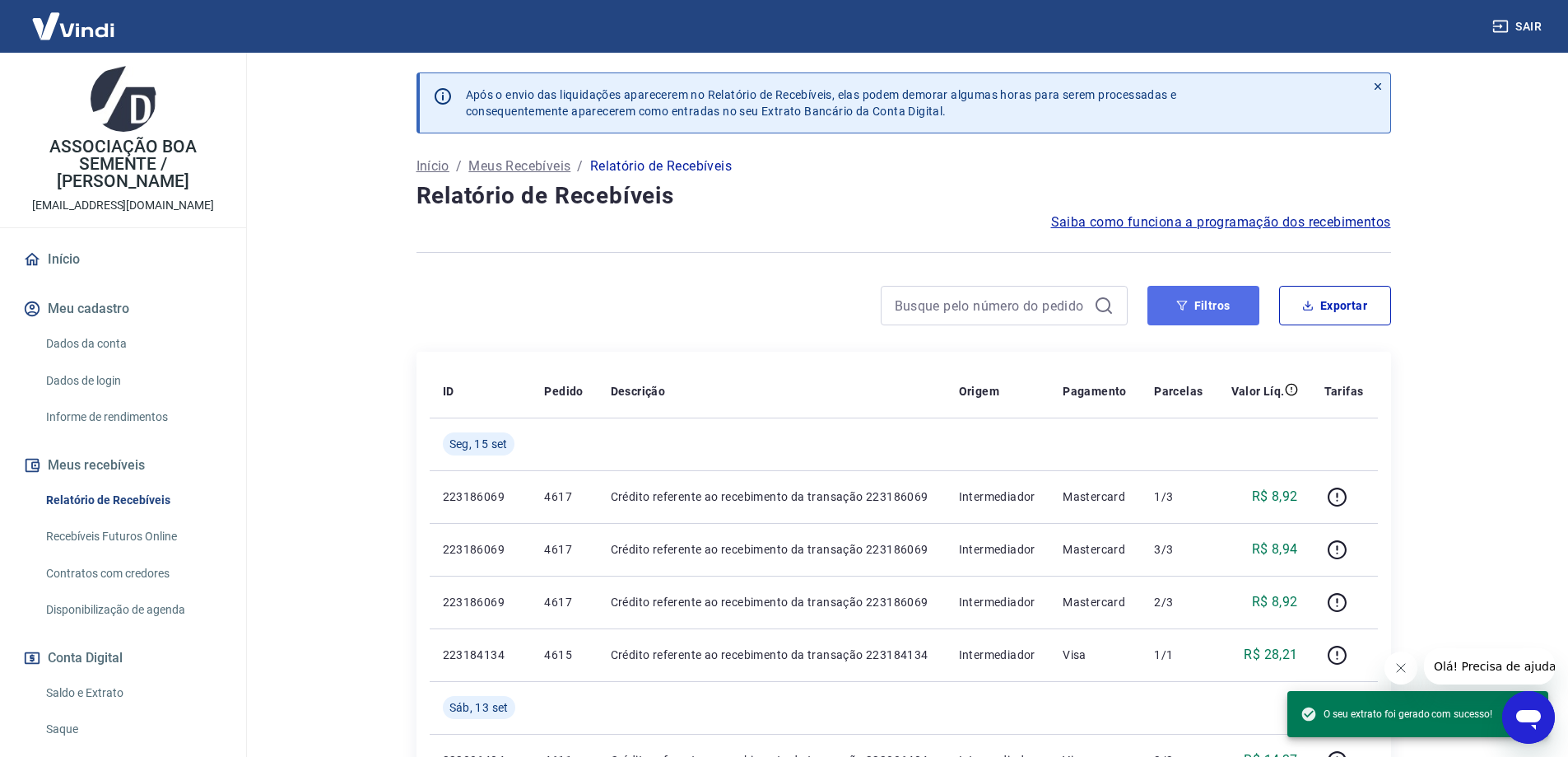
click at [1203, 307] on button "Filtros" at bounding box center [1203, 306] width 112 height 40
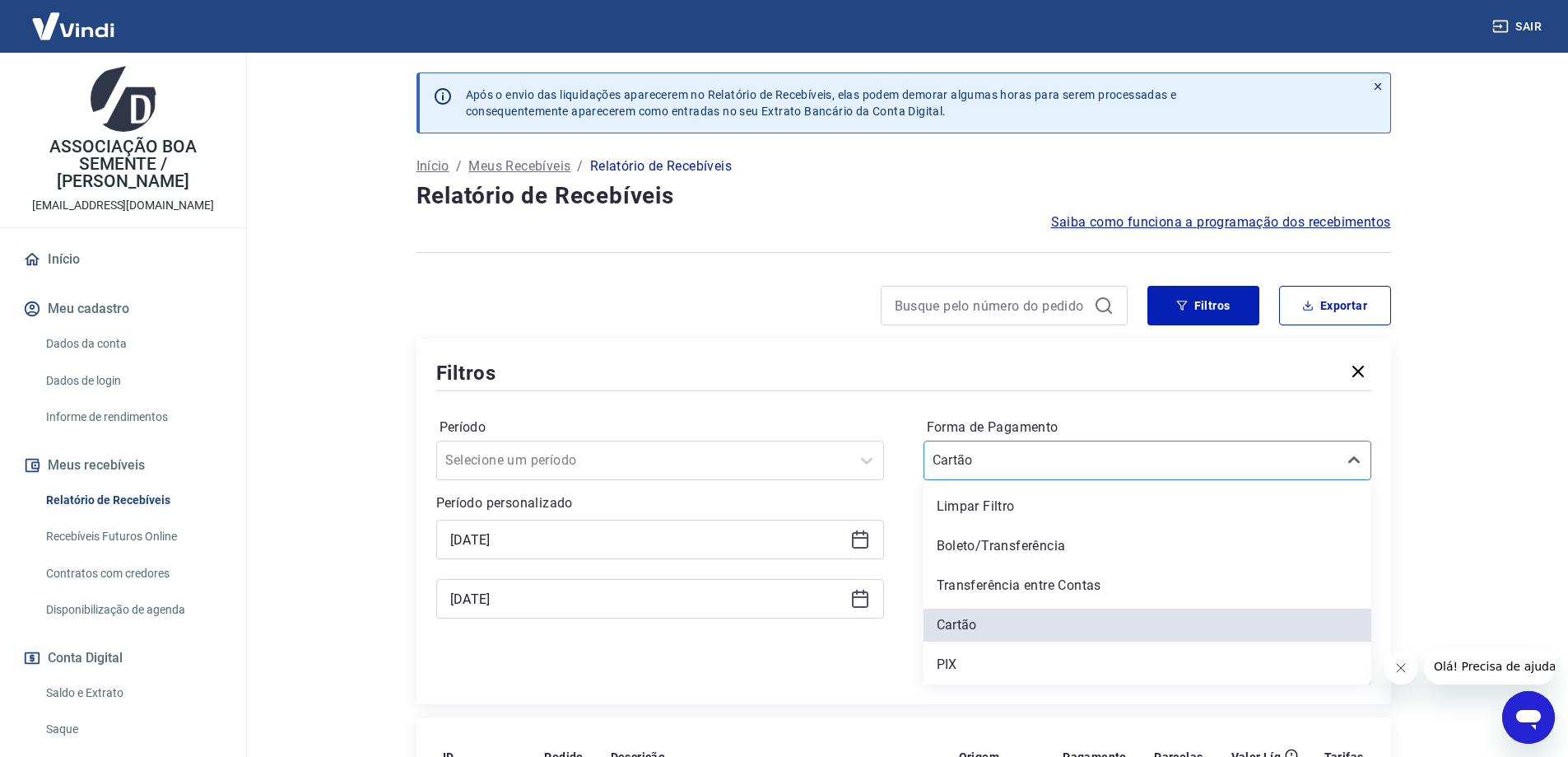
click at [996, 453] on input "Forma de Pagamento" at bounding box center [1015, 460] width 166 height 20
click at [994, 541] on div "Boleto/Transferência" at bounding box center [1147, 545] width 447 height 33
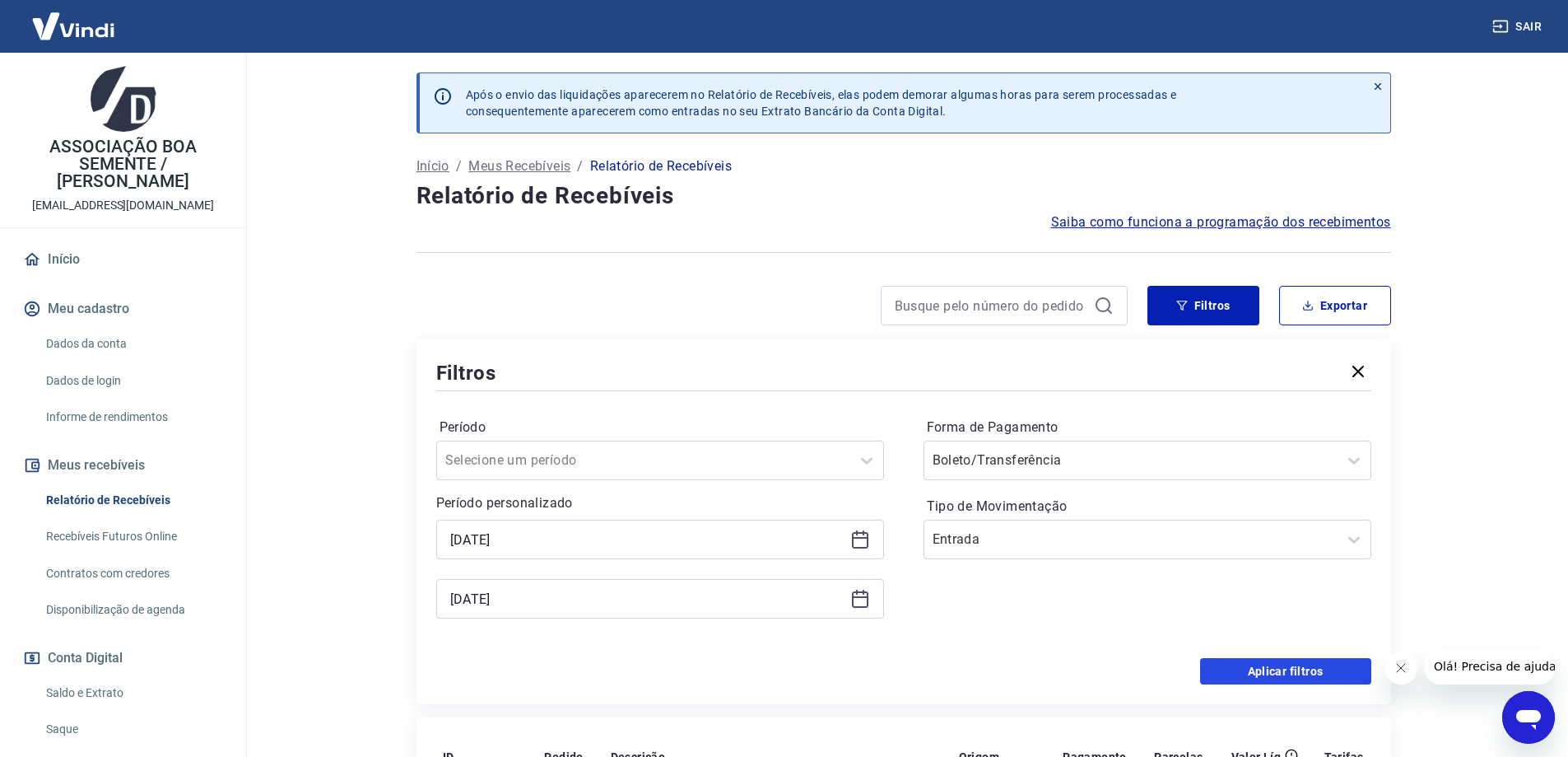
click at [1299, 672] on button "Aplicar filtros" at bounding box center [1286, 671] width 171 height 26
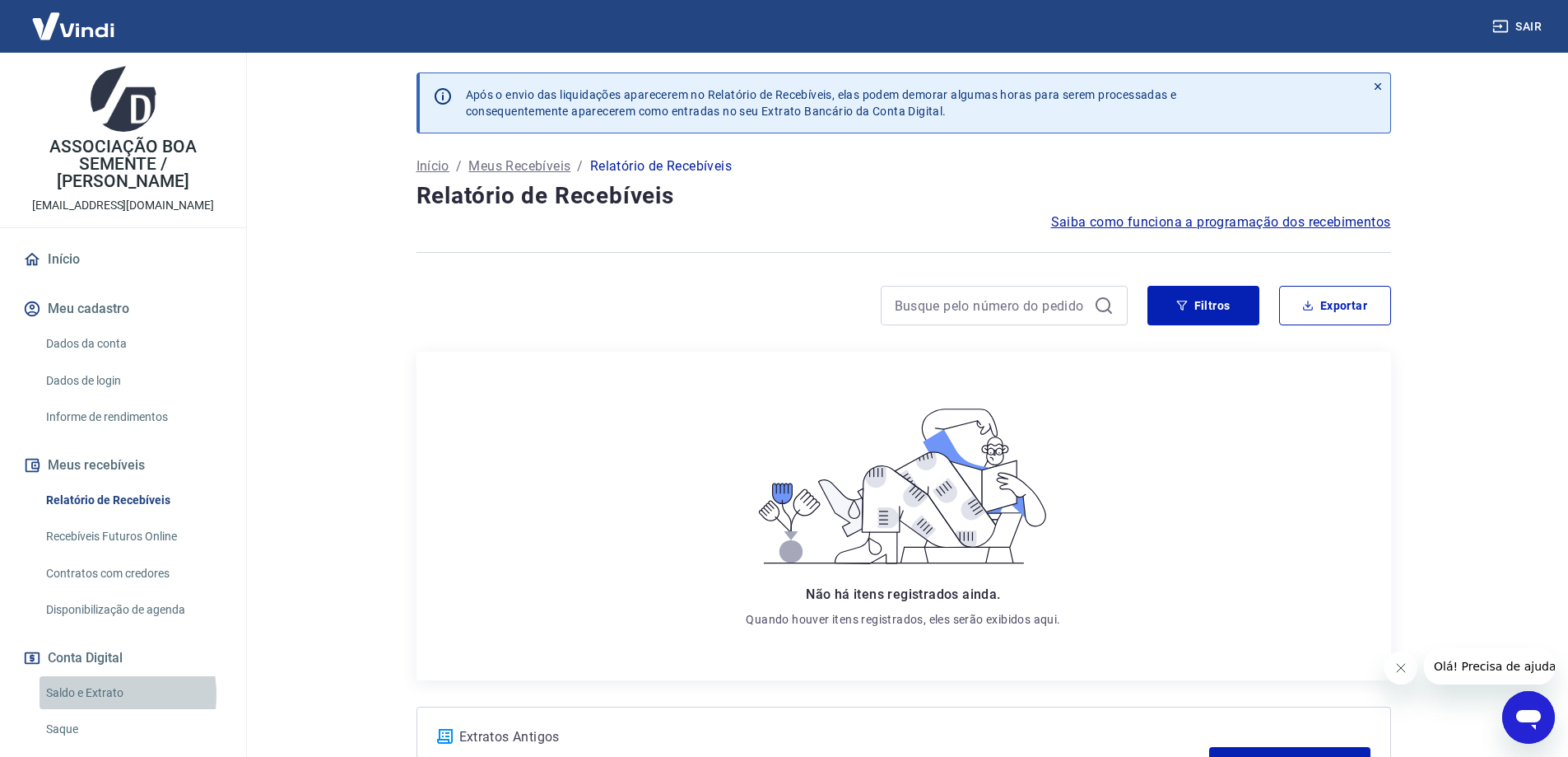
click at [85, 694] on link "Saldo e Extrato" at bounding box center [133, 693] width 187 height 33
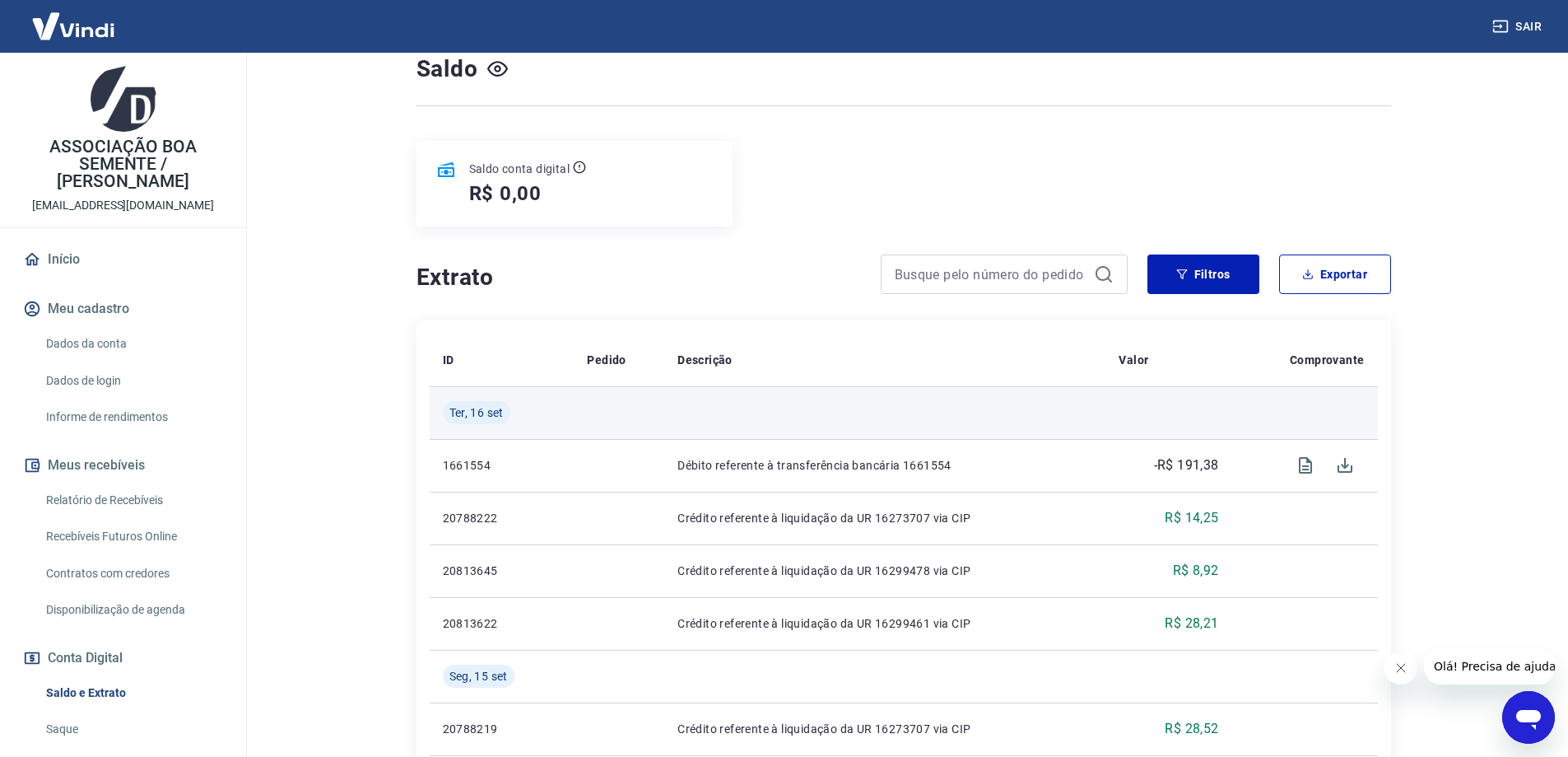
scroll to position [164, 0]
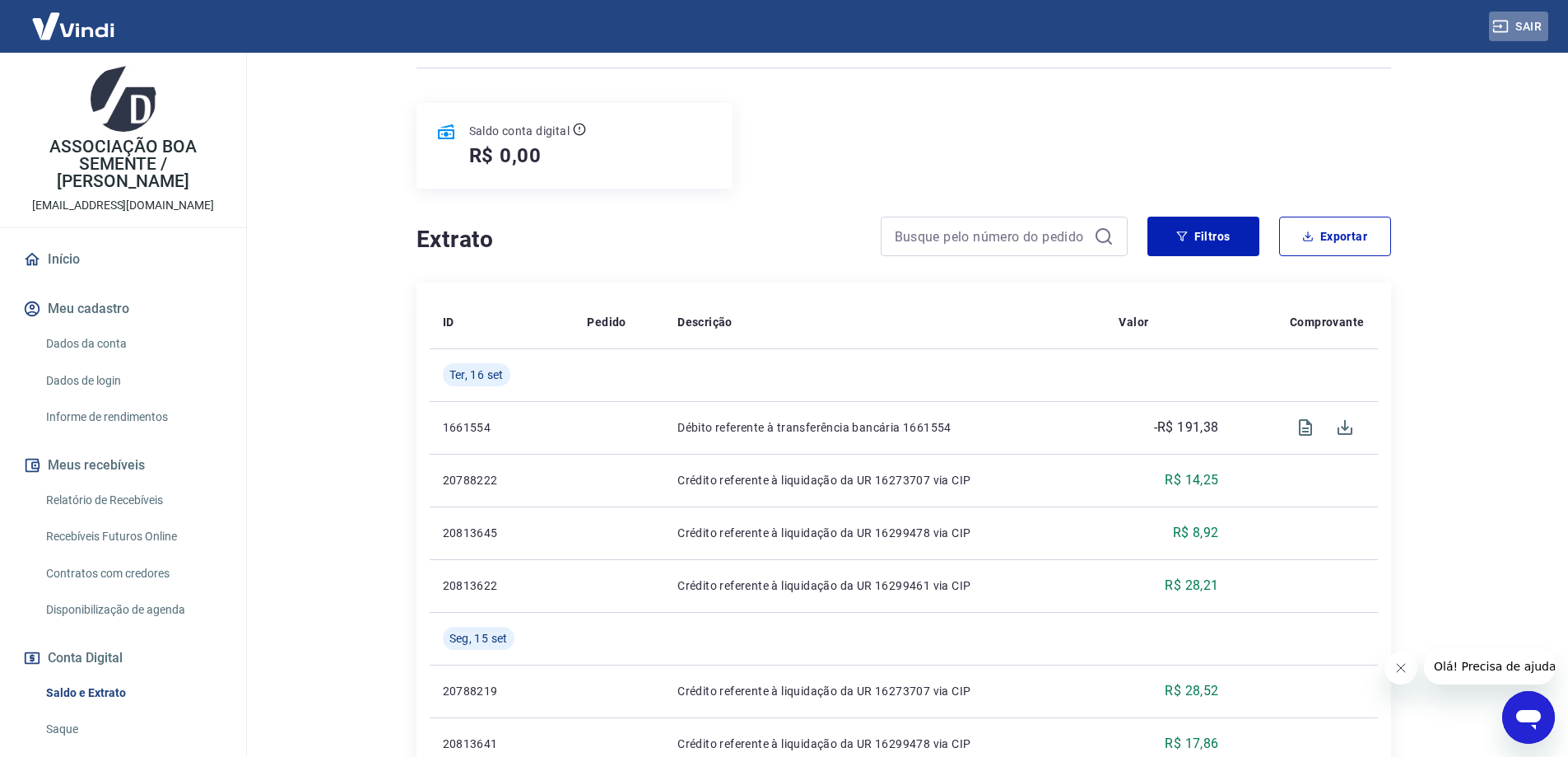
click at [1531, 24] on button "Sair" at bounding box center [1519, 26] width 59 height 31
